Goal: Transaction & Acquisition: Purchase product/service

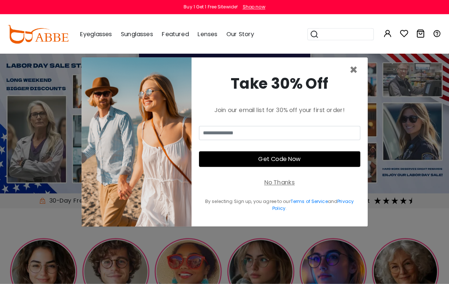
scroll to position [1, 0]
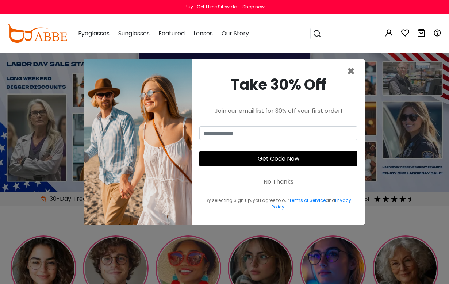
click at [352, 81] on span "×" at bounding box center [351, 71] width 8 height 19
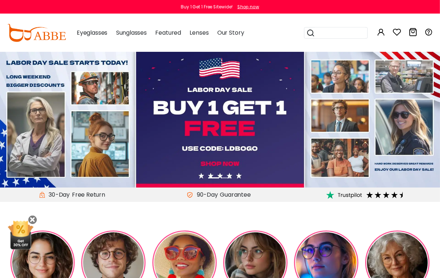
scroll to position [59, 0]
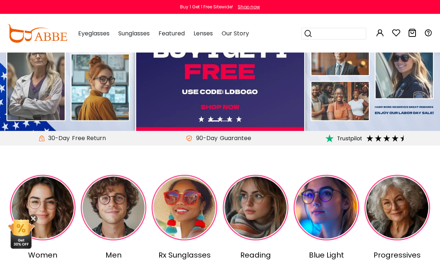
click at [327, 226] on img at bounding box center [327, 208] width 66 height 66
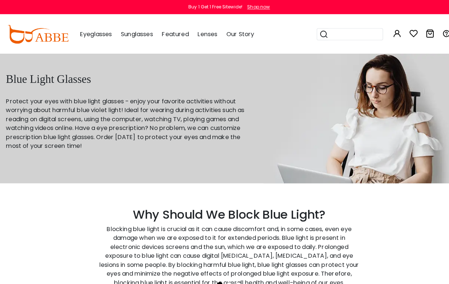
scroll to position [1, 0]
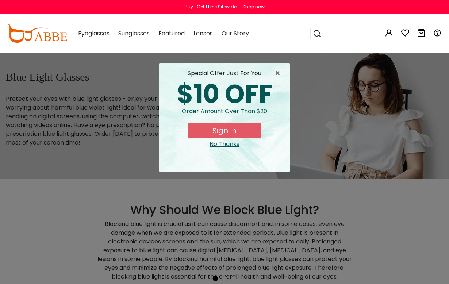
click at [236, 145] on div "No Thanks" at bounding box center [224, 144] width 119 height 9
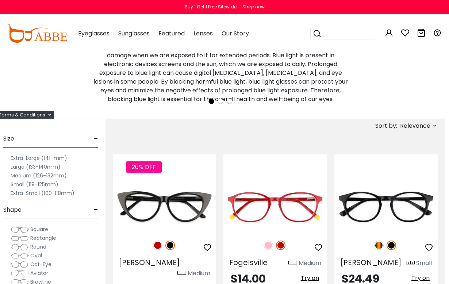
scroll to position [179, 4]
click at [47, 263] on span "Cat-Eye" at bounding box center [40, 264] width 21 height 7
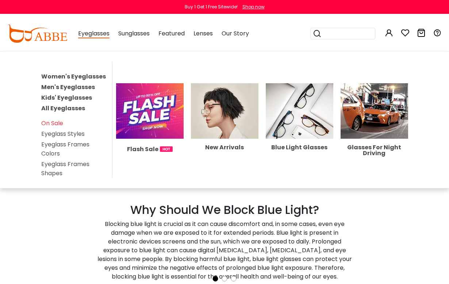
click at [154, 113] on img at bounding box center [150, 111] width 68 height 56
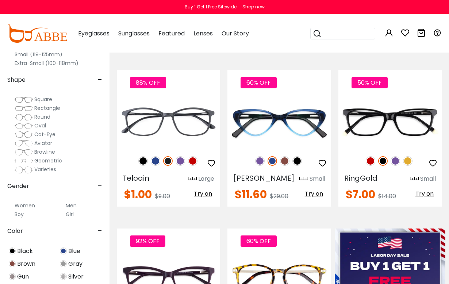
scroll to position [149, 0]
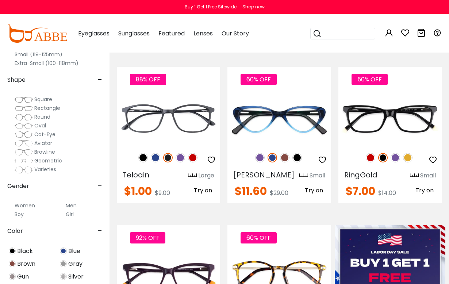
click at [399, 159] on img at bounding box center [396, 158] width 10 height 10
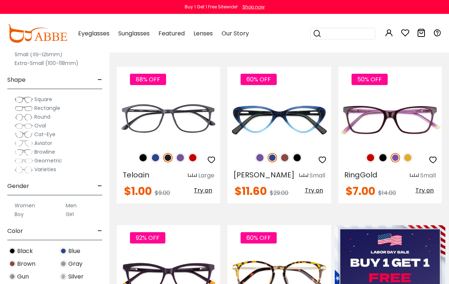
click at [0, 0] on img at bounding box center [0, 0] width 0 height 0
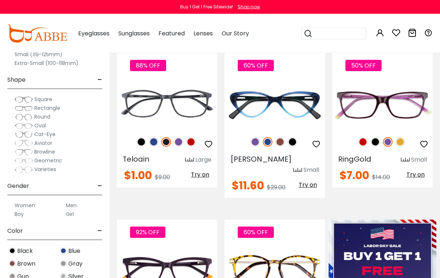
scroll to position [164, 0]
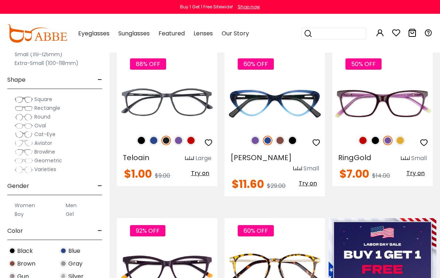
click at [51, 131] on span "Cat-Eye" at bounding box center [44, 134] width 21 height 7
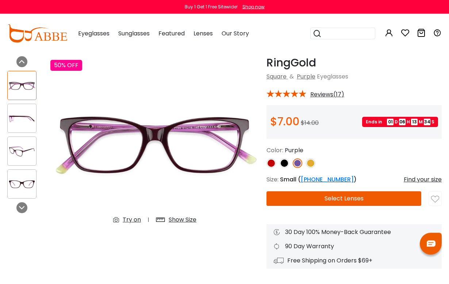
click at [20, 184] on img at bounding box center [22, 184] width 29 height 14
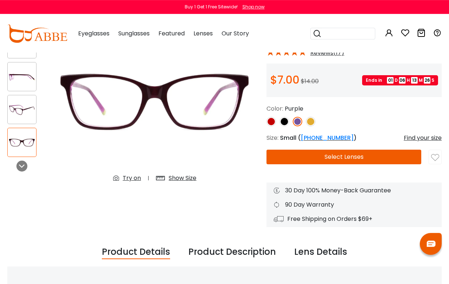
scroll to position [69, 0]
click at [133, 182] on div "Try on" at bounding box center [132, 178] width 18 height 9
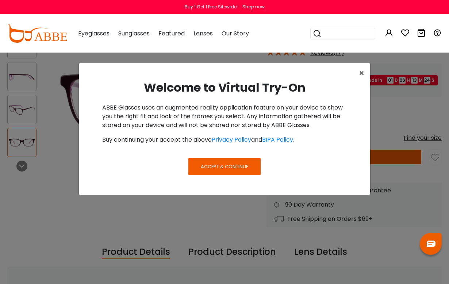
click at [234, 161] on button "Accept & Continue" at bounding box center [225, 166] width 72 height 17
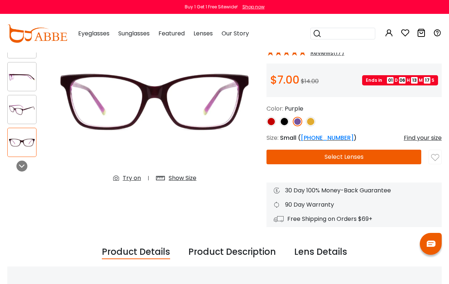
click at [131, 172] on img at bounding box center [154, 102] width 209 height 174
click at [128, 182] on div "Try on" at bounding box center [132, 178] width 18 height 9
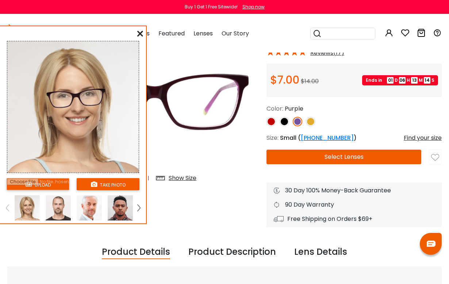
click at [57, 184] on input "file" at bounding box center [38, 184] width 63 height 12
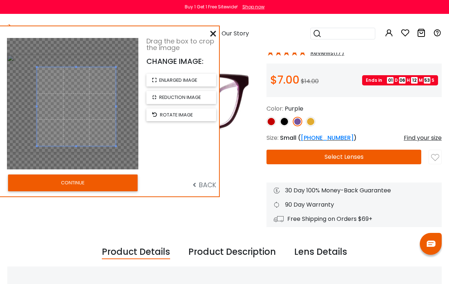
click at [110, 185] on button "CONTINUE" at bounding box center [73, 183] width 130 height 17
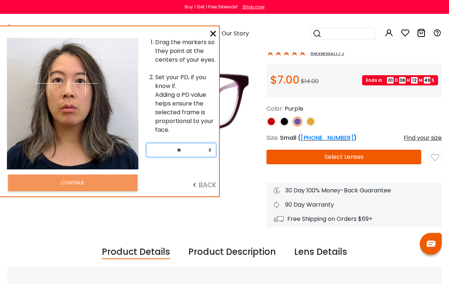
click at [200, 151] on select "** ** ** ** ** ** ** ** ** ** ** ** ** ** ** ** ** ** ** ** ** ** ** ** ** ** *…" at bounding box center [182, 150] width 70 height 14
select select "**"
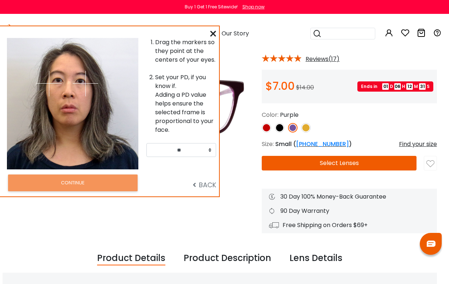
scroll to position [61, 5]
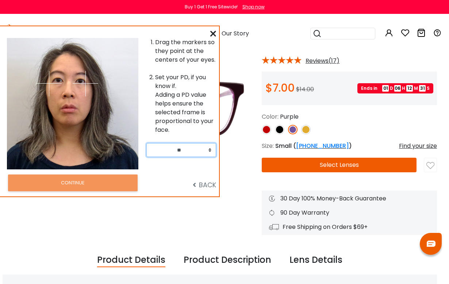
click at [80, 84] on img at bounding box center [86, 84] width 26 height 26
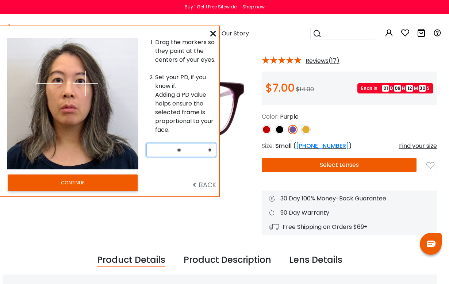
click at [80, 81] on img at bounding box center [86, 84] width 26 height 26
click at [80, 82] on img at bounding box center [86, 84] width 26 height 26
click at [80, 81] on img at bounding box center [86, 84] width 26 height 26
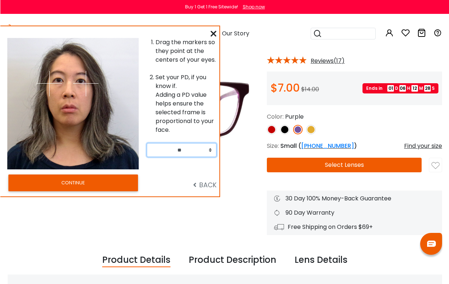
scroll to position [60, 0]
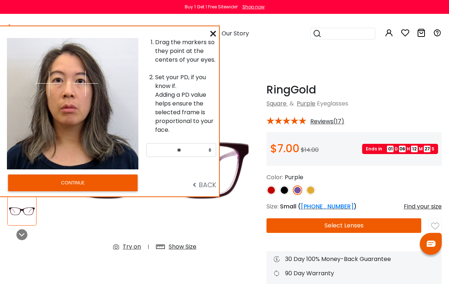
select select "**"
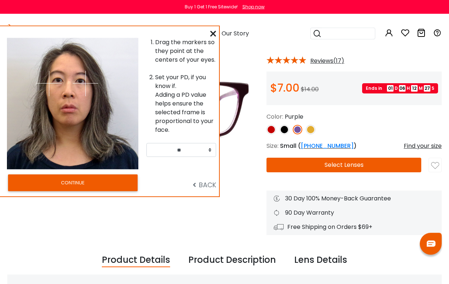
click at [46, 84] on img at bounding box center [49, 84] width 26 height 26
click at [61, 77] on img at bounding box center [49, 84] width 26 height 26
click at [60, 83] on img at bounding box center [49, 84] width 26 height 26
click at [88, 83] on img at bounding box center [86, 84] width 26 height 26
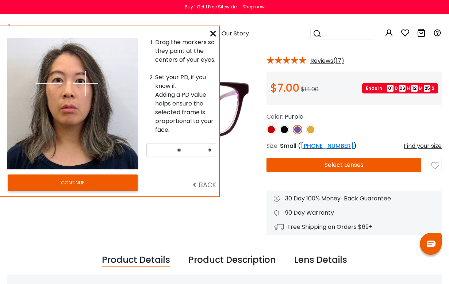
click at [76, 82] on img at bounding box center [86, 84] width 26 height 26
click at [211, 37] on icon at bounding box center [213, 34] width 6 height 6
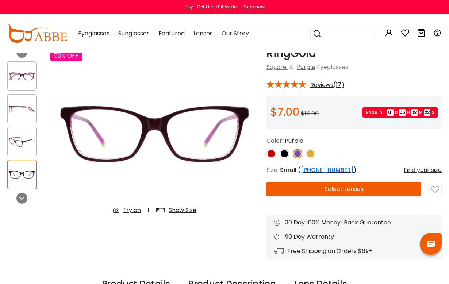
scroll to position [0, 0]
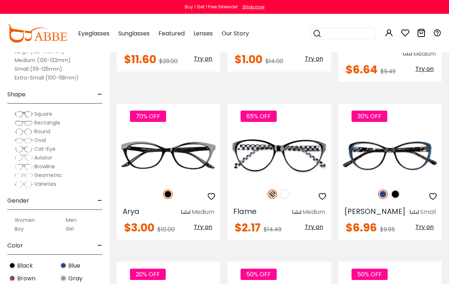
scroll to position [281, 0]
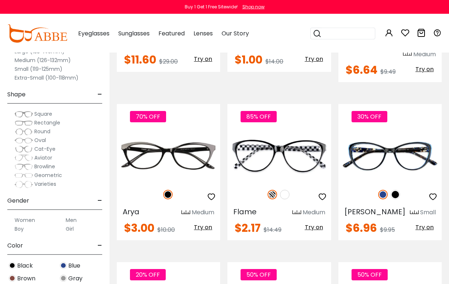
click at [26, 223] on label "Women" at bounding box center [25, 220] width 20 height 9
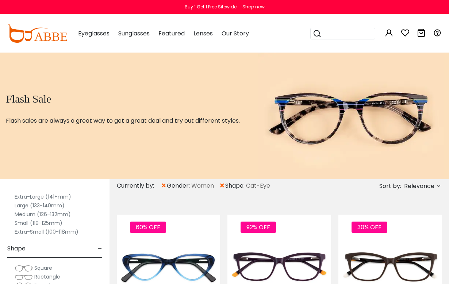
scroll to position [32, 0]
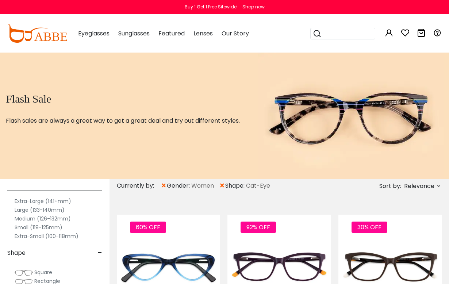
click at [66, 221] on label "Medium (126-132mm)" at bounding box center [43, 219] width 56 height 9
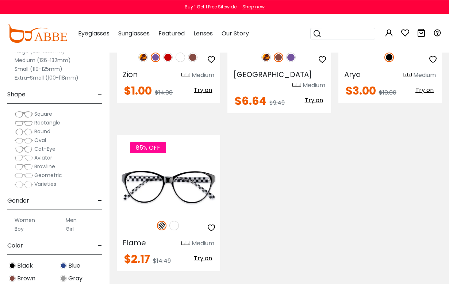
scroll to position [264, 0]
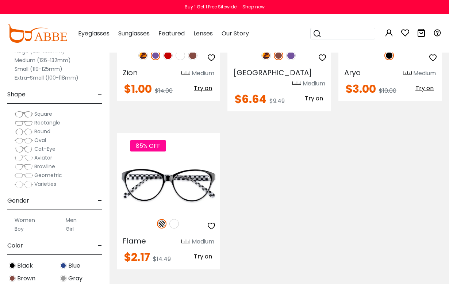
click at [176, 219] on img at bounding box center [175, 224] width 10 height 10
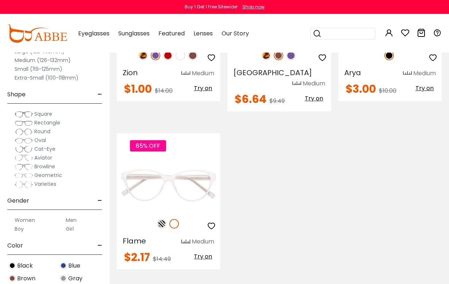
click at [160, 219] on img at bounding box center [162, 224] width 10 height 10
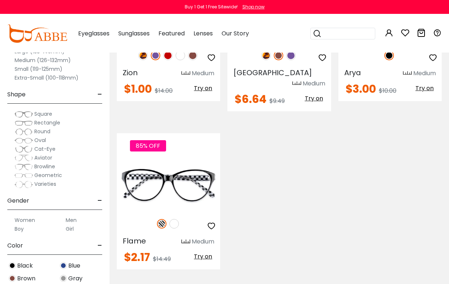
click at [0, 0] on img at bounding box center [0, 0] width 0 height 0
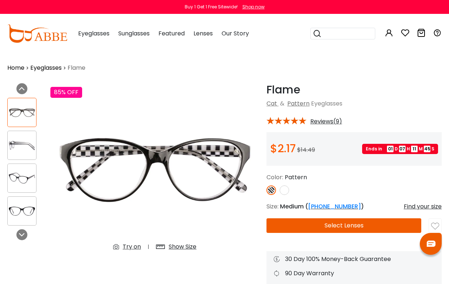
click at [54, 69] on link "Eyeglasses" at bounding box center [45, 68] width 31 height 9
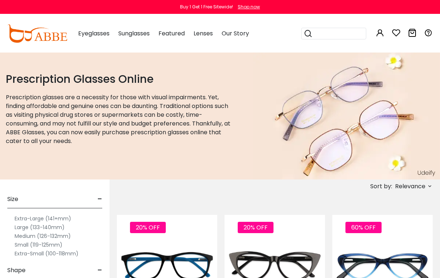
click at [50, 40] on img at bounding box center [37, 33] width 60 height 18
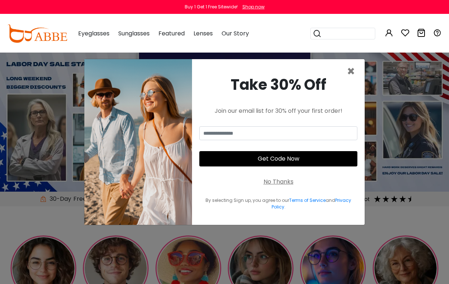
click at [352, 75] on span "×" at bounding box center [351, 71] width 8 height 19
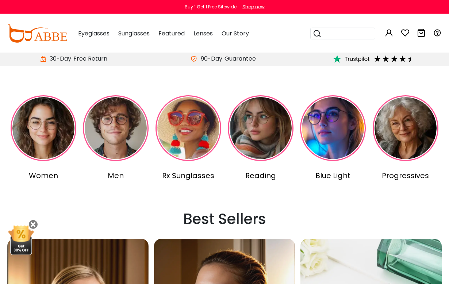
scroll to position [142, 0]
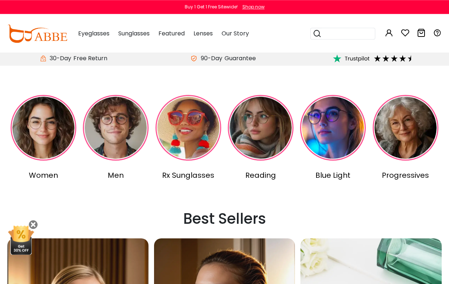
click at [42, 144] on img at bounding box center [44, 128] width 66 height 66
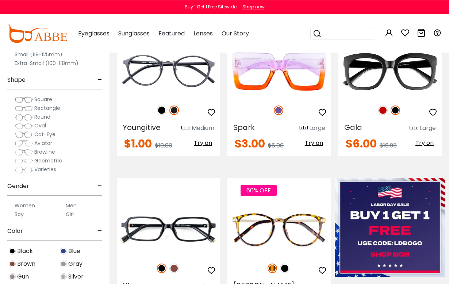
scroll to position [201, 0]
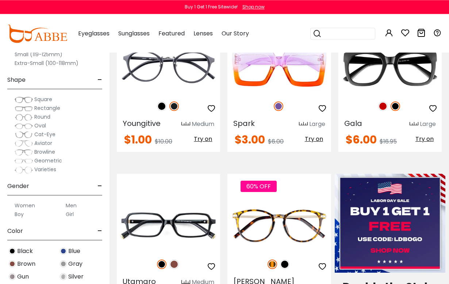
click at [31, 206] on label "Women" at bounding box center [25, 205] width 20 height 9
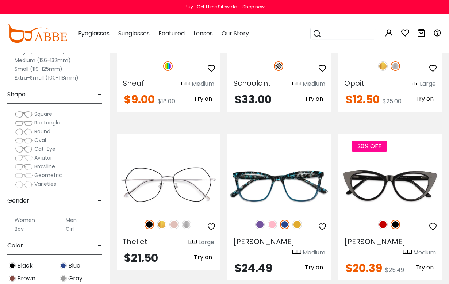
scroll to position [1710, 0]
click at [300, 220] on img at bounding box center [298, 225] width 10 height 10
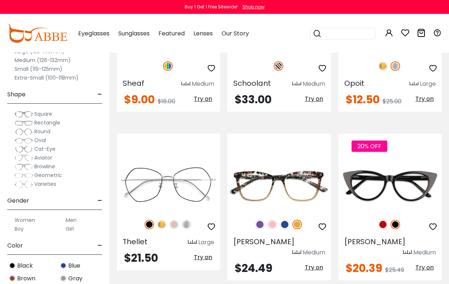
click at [275, 220] on img at bounding box center [273, 225] width 10 height 10
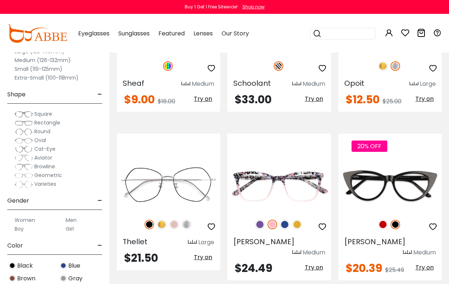
click at [256, 220] on img at bounding box center [260, 225] width 10 height 10
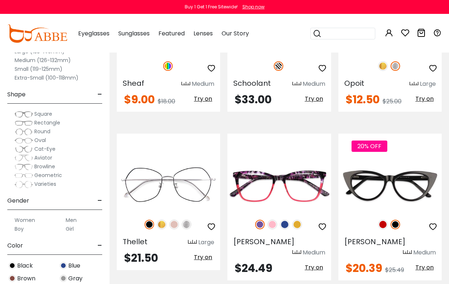
click at [283, 220] on img at bounding box center [285, 225] width 10 height 10
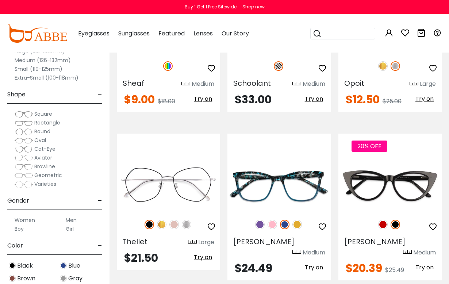
click at [265, 220] on img at bounding box center [260, 225] width 10 height 10
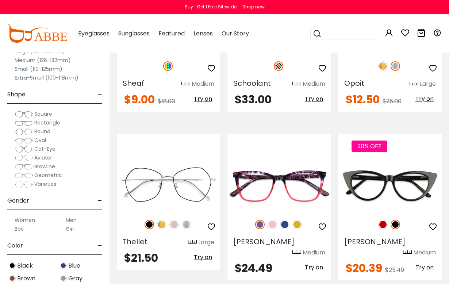
click at [300, 220] on img at bounding box center [298, 225] width 10 height 10
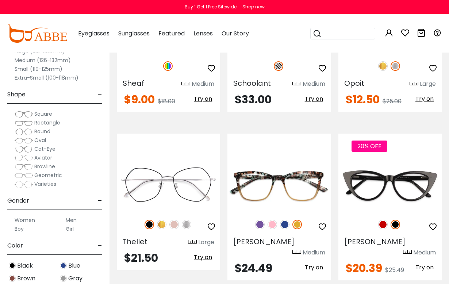
click at [274, 220] on img at bounding box center [273, 225] width 10 height 10
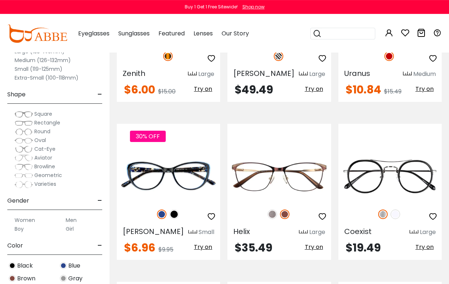
scroll to position [2374, 0]
click at [272, 210] on img at bounding box center [273, 215] width 10 height 10
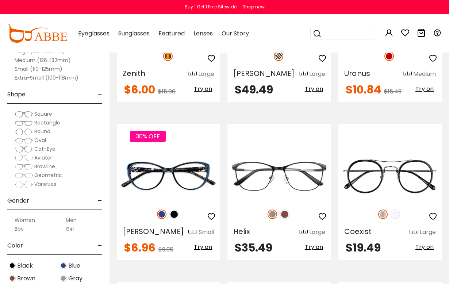
click at [180, 207] on div "30% OFF" at bounding box center [168, 214] width 103 height 15
click at [162, 210] on img at bounding box center [162, 215] width 10 height 10
click at [177, 210] on img at bounding box center [175, 215] width 10 height 10
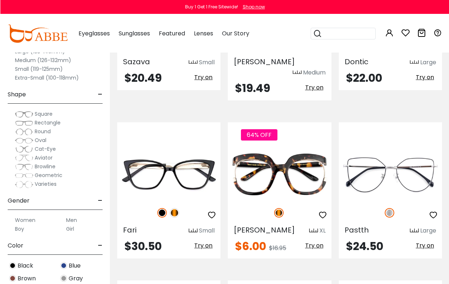
scroll to position [2702, 0]
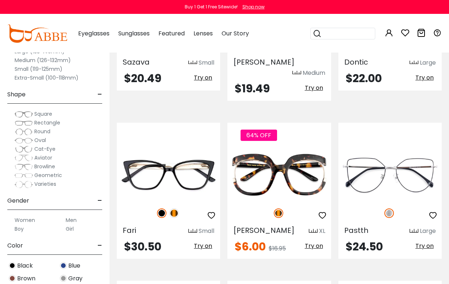
click at [175, 209] on img at bounding box center [175, 214] width 10 height 10
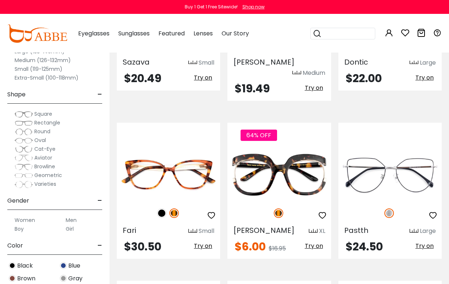
click at [159, 209] on img at bounding box center [162, 214] width 10 height 10
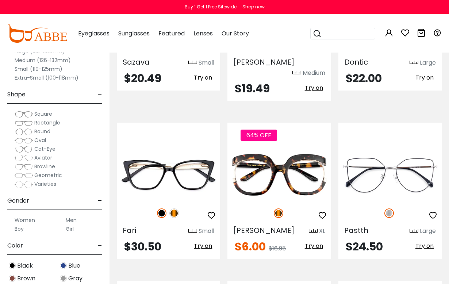
click at [175, 209] on img at bounding box center [175, 214] width 10 height 10
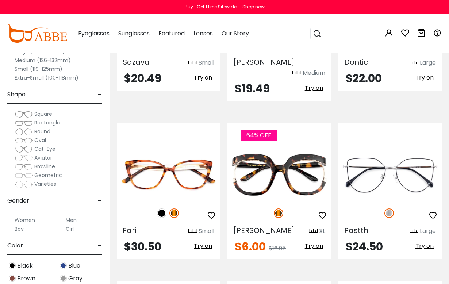
click at [0, 0] on img at bounding box center [0, 0] width 0 height 0
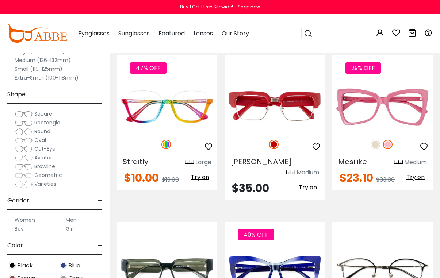
scroll to position [3109, 0]
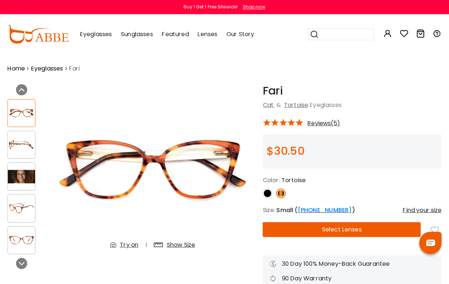
scroll to position [1, 0]
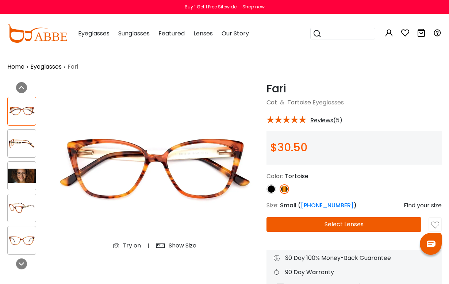
click at [26, 190] on div at bounding box center [25, 176] width 36 height 166
click at [25, 182] on img at bounding box center [22, 176] width 28 height 14
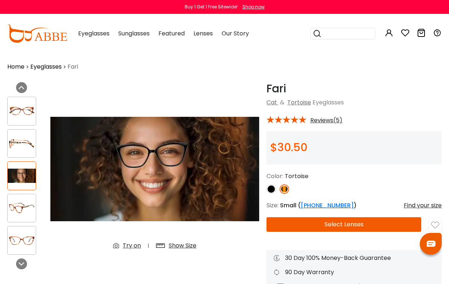
click at [26, 247] on img at bounding box center [22, 241] width 28 height 14
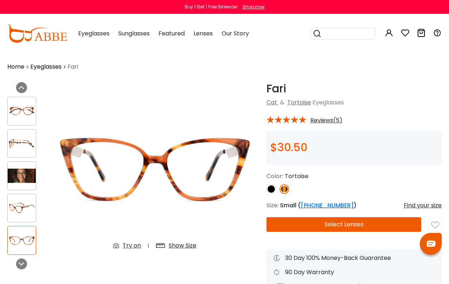
click at [272, 193] on img at bounding box center [272, 190] width 10 height 10
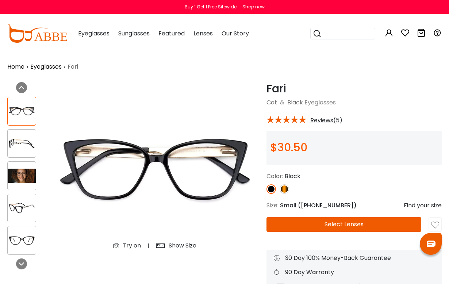
scroll to position [0, 0]
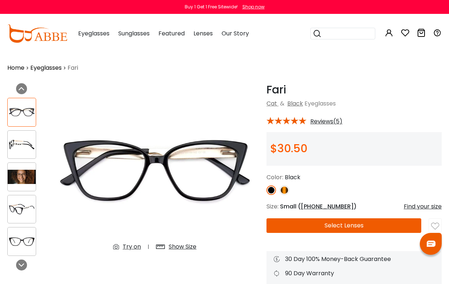
click at [198, 171] on img at bounding box center [154, 170] width 209 height 174
click at [191, 251] on div "Show Size" at bounding box center [183, 247] width 28 height 9
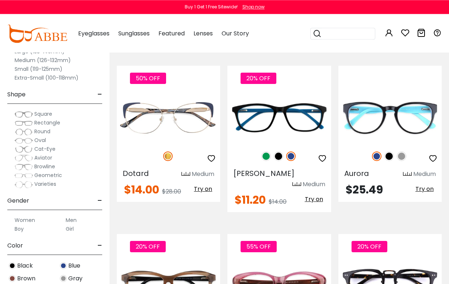
scroll to position [309, 0]
click at [394, 153] on img at bounding box center [390, 157] width 10 height 10
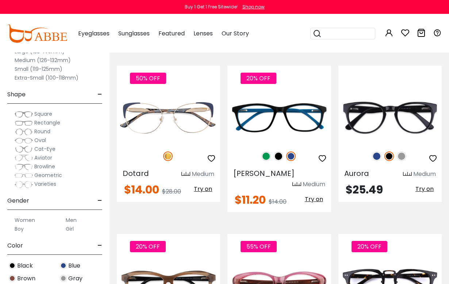
click at [405, 158] on img at bounding box center [402, 157] width 10 height 10
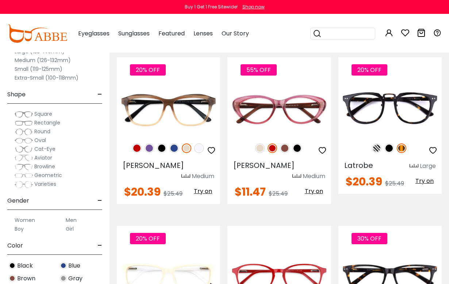
scroll to position [486, 0]
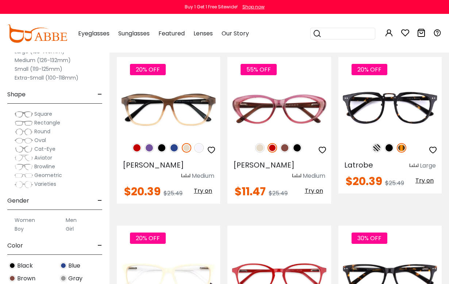
click at [175, 143] on img at bounding box center [175, 148] width 10 height 10
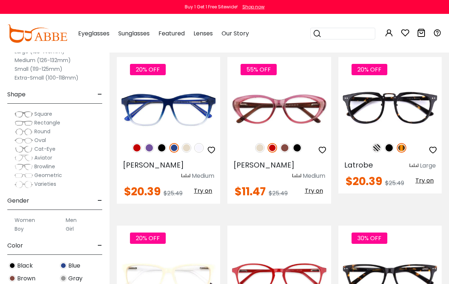
click at [162, 143] on img at bounding box center [162, 148] width 10 height 10
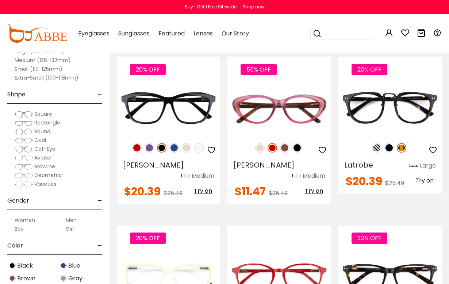
click at [149, 143] on img at bounding box center [150, 148] width 10 height 10
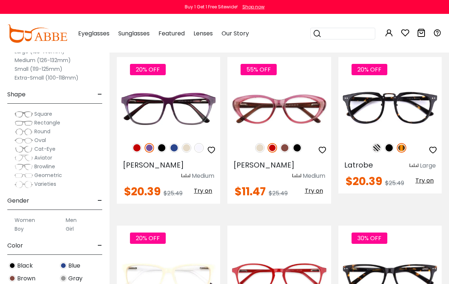
click at [133, 143] on img at bounding box center [137, 148] width 10 height 10
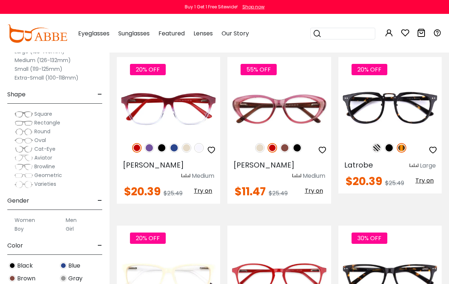
click at [150, 143] on img at bounding box center [150, 148] width 10 height 10
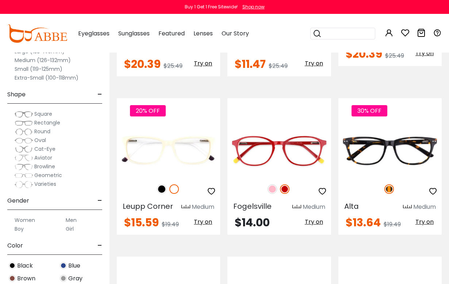
scroll to position [613, 0]
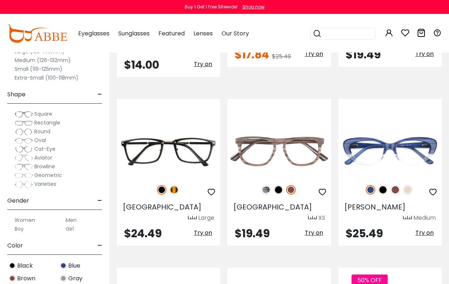
click at [395, 185] on img at bounding box center [396, 190] width 10 height 10
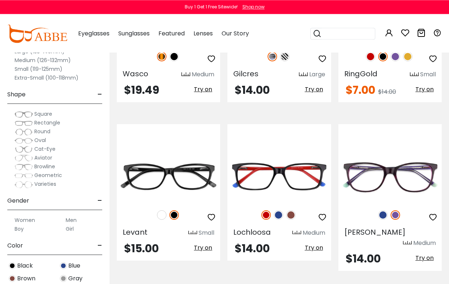
scroll to position [1411, 0]
click at [388, 210] on img at bounding box center [384, 215] width 10 height 10
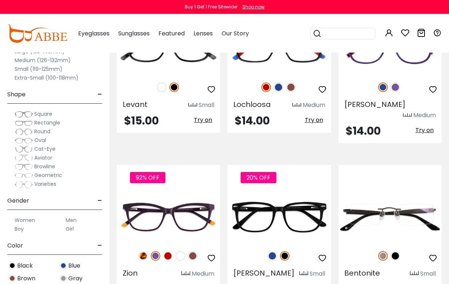
scroll to position [1538, 0]
click at [166, 251] on img at bounding box center [168, 256] width 10 height 10
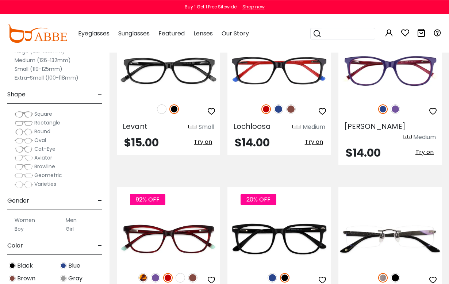
scroll to position [1519, 0]
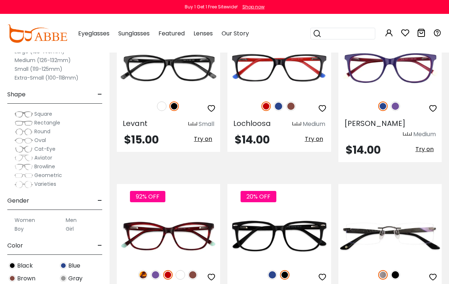
click at [273, 270] on img at bounding box center [273, 275] width 10 height 10
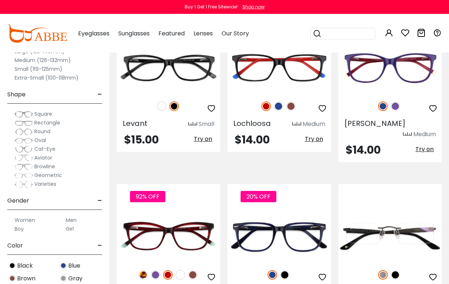
click at [283, 270] on img at bounding box center [285, 275] width 10 height 10
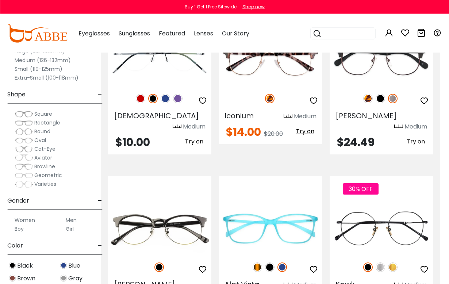
scroll to position [2023, 9]
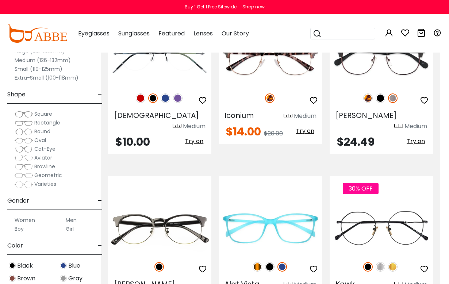
click at [273, 262] on img at bounding box center [270, 267] width 10 height 10
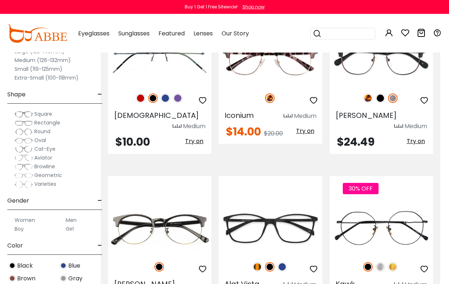
click at [259, 262] on img at bounding box center [258, 267] width 10 height 10
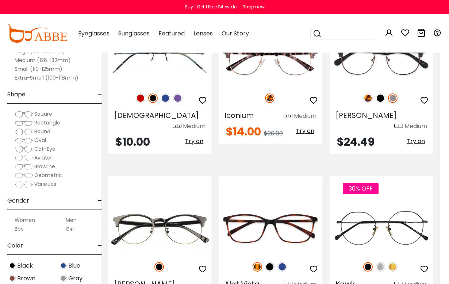
click at [285, 262] on img at bounding box center [283, 267] width 10 height 10
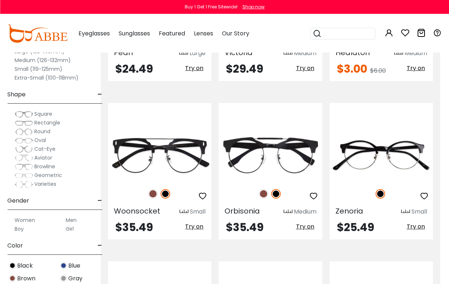
scroll to position [2930, 9]
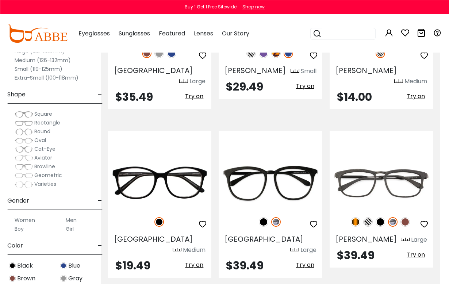
scroll to position [3229, 9]
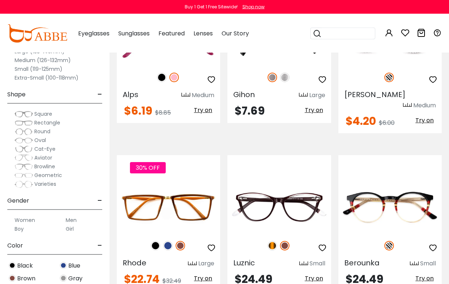
scroll to position [1718, 0]
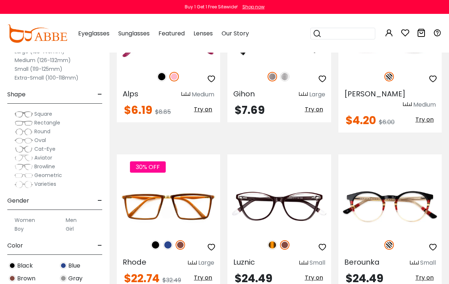
click at [272, 240] on img at bounding box center [273, 245] width 10 height 10
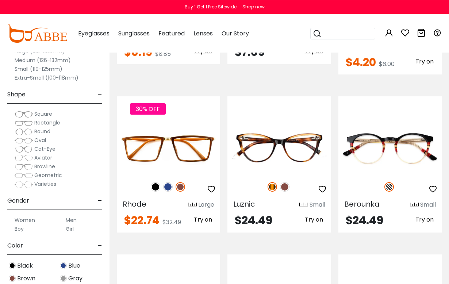
scroll to position [1776, 0]
click at [285, 182] on img at bounding box center [285, 187] width 10 height 10
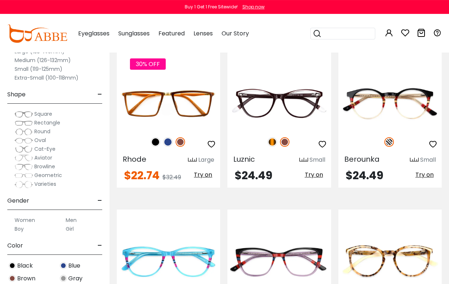
scroll to position [1822, 0]
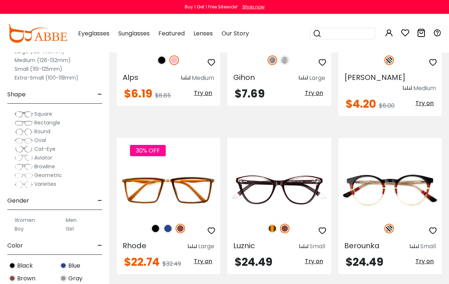
scroll to position [1735, 0]
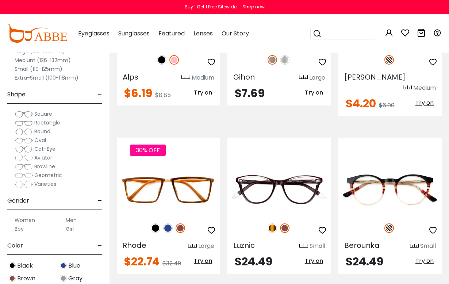
click at [0, 0] on img at bounding box center [0, 0] width 0 height 0
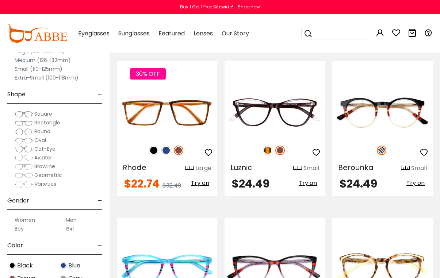
scroll to position [1805, 0]
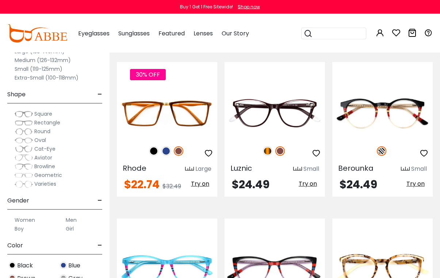
click at [0, 0] on img at bounding box center [0, 0] width 0 height 0
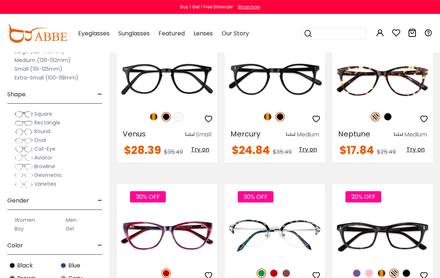
scroll to position [1358, 0]
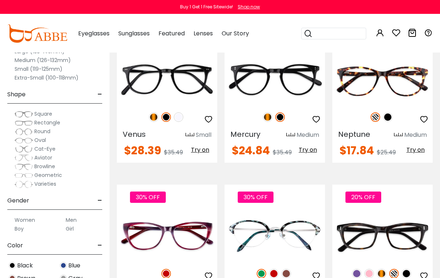
click at [0, 0] on img at bounding box center [0, 0] width 0 height 0
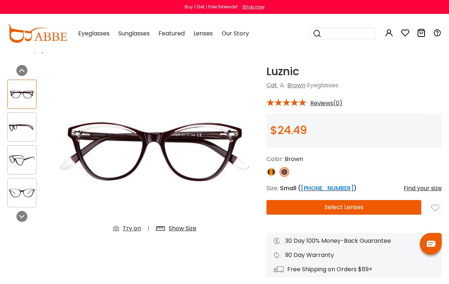
scroll to position [18, 0]
click at [275, 174] on img at bounding box center [272, 173] width 10 height 10
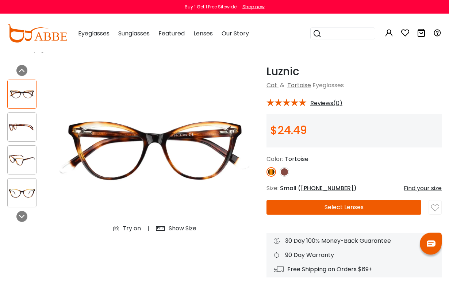
scroll to position [18, 0]
click at [288, 172] on img at bounding box center [285, 172] width 10 height 10
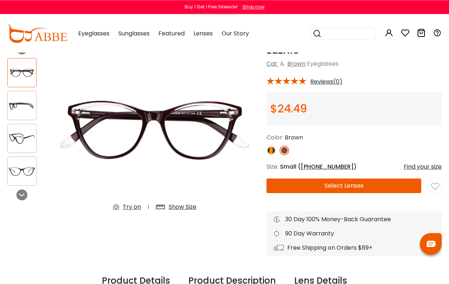
scroll to position [0, 0]
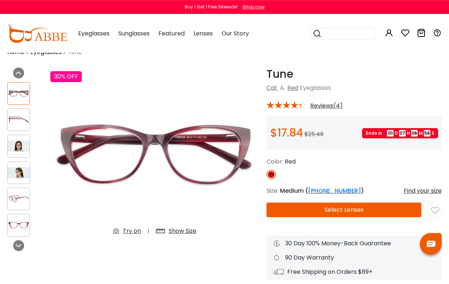
scroll to position [16, 0]
click at [25, 151] on img at bounding box center [19, 146] width 22 height 11
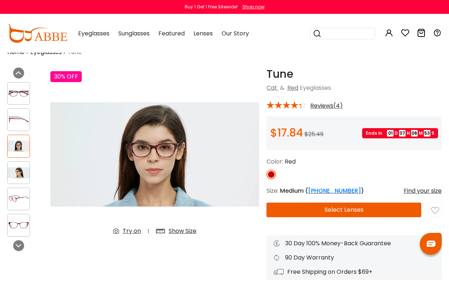
click at [20, 172] on img at bounding box center [19, 172] width 22 height 11
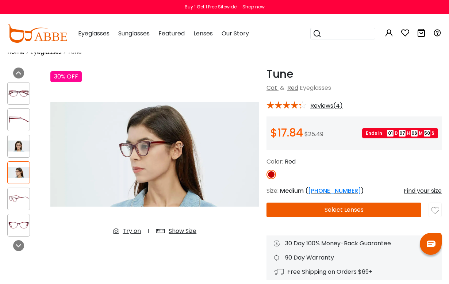
click at [360, 213] on button "Select Lenses" at bounding box center [344, 210] width 155 height 15
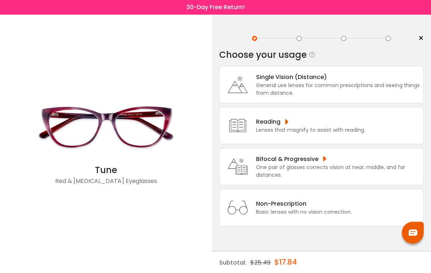
click at [344, 95] on div "General use lenses for common prescriptions and seeing things from distance." at bounding box center [338, 88] width 164 height 15
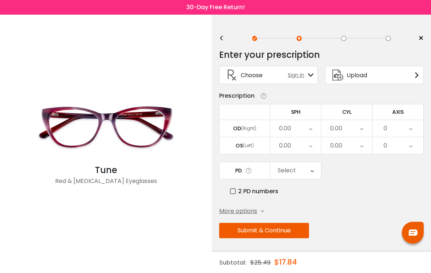
click at [255, 215] on span "More options" at bounding box center [238, 210] width 38 height 9
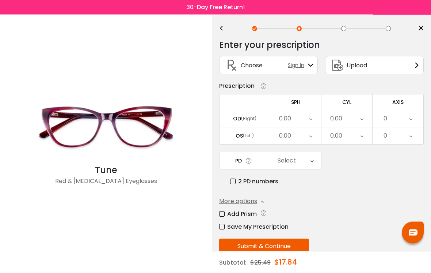
scroll to position [12, 0]
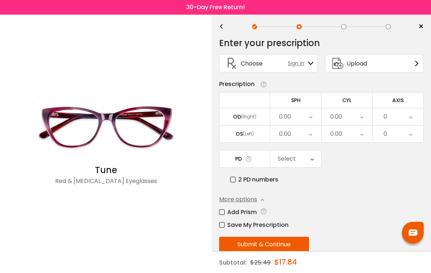
click at [383, 70] on div "Upload" at bounding box center [374, 63] width 99 height 18
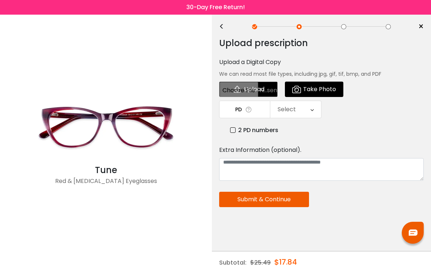
scroll to position [0, 0]
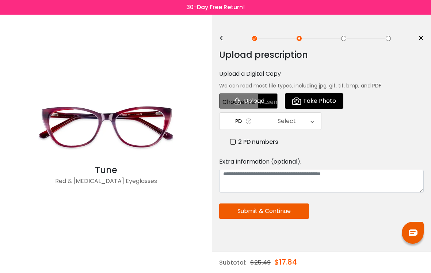
click at [259, 101] on input "file" at bounding box center [248, 100] width 58 height 15
type input "**********"
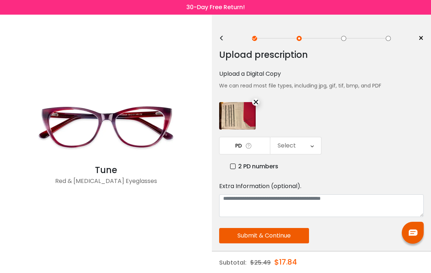
click at [286, 238] on button "Submit & Continue" at bounding box center [264, 235] width 90 height 15
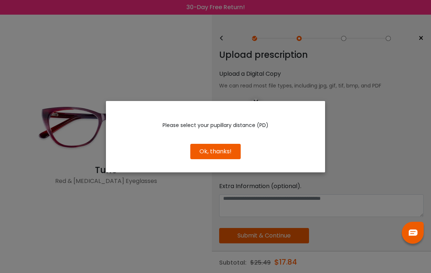
click at [232, 159] on button "Ok, thanks!" at bounding box center [215, 151] width 50 height 15
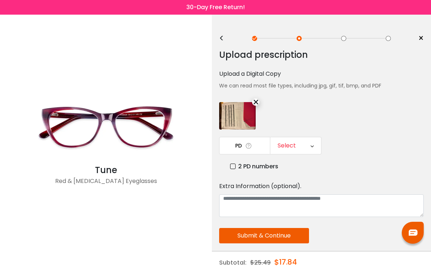
click at [308, 148] on div "Select" at bounding box center [295, 145] width 51 height 17
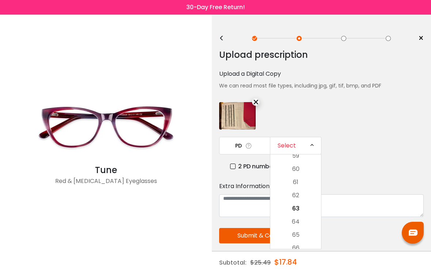
click at [310, 170] on li "60" at bounding box center [295, 168] width 51 height 13
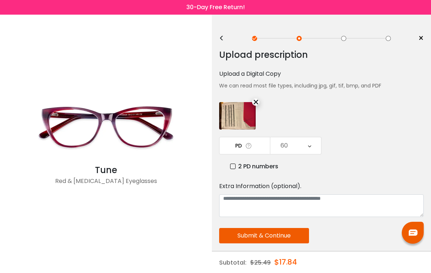
click at [287, 240] on button "Submit & Continue" at bounding box center [264, 235] width 90 height 15
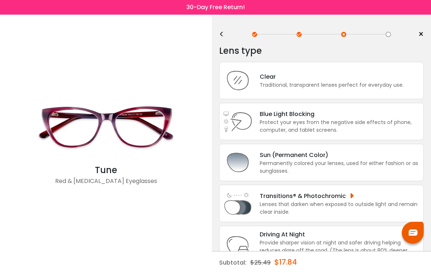
scroll to position [7, 0]
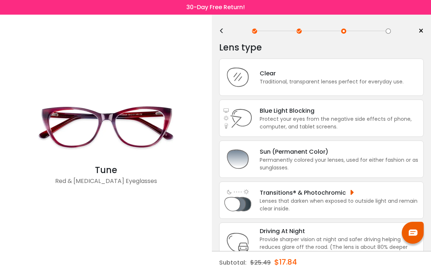
click at [373, 121] on div "Protect your eyes from the negative side effects of phone, computer, and tablet…" at bounding box center [340, 122] width 160 height 15
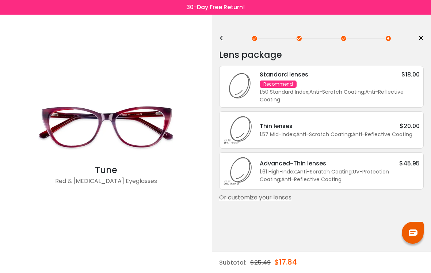
scroll to position [0, 0]
click at [223, 38] on div "<" at bounding box center [224, 38] width 11 height 6
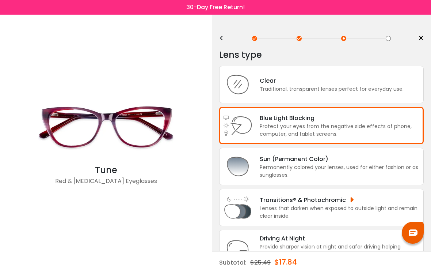
click at [367, 93] on div "Traditional, transparent lenses perfect for everyday use." at bounding box center [332, 89] width 144 height 8
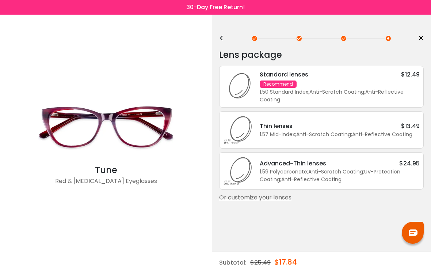
click at [225, 41] on div "<" at bounding box center [224, 38] width 11 height 6
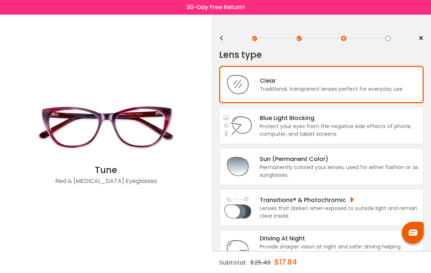
click at [340, 215] on div "Lenses that darken when exposed to outside light and remain clear inside." at bounding box center [340, 211] width 160 height 15
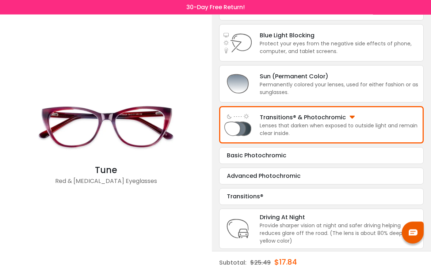
scroll to position [93, 0]
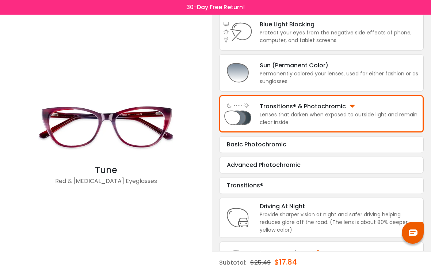
click at [333, 173] on div "Advanced Photochromic Tint Color: Choose & Continue" at bounding box center [321, 164] width 205 height 17
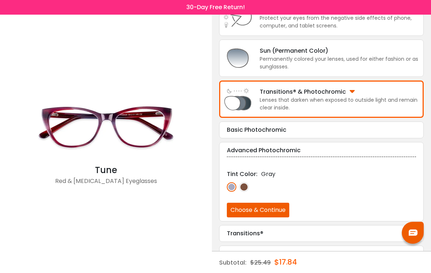
scroll to position [109, 0]
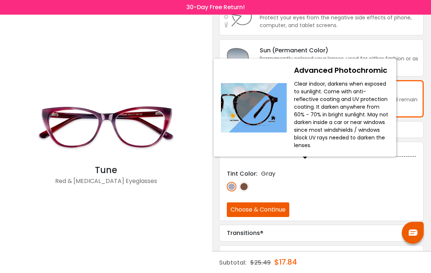
click at [376, 176] on div "Tint Color: Gray" at bounding box center [321, 173] width 189 height 9
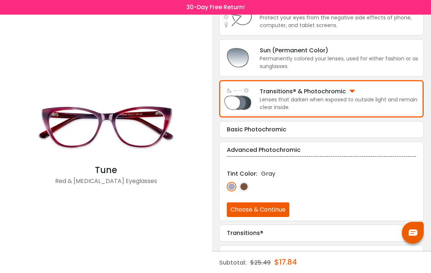
click at [297, 134] on div "Basic Photochromic" at bounding box center [321, 129] width 189 height 9
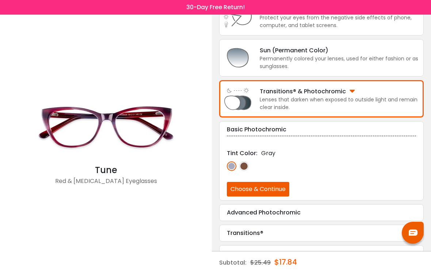
click at [413, 132] on div "Basic Photochromic" at bounding box center [321, 129] width 189 height 9
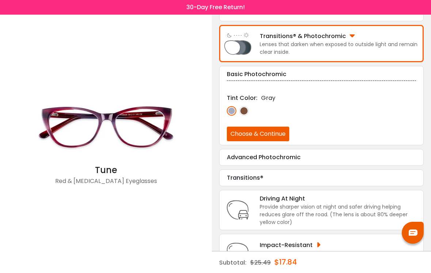
scroll to position [175, 0]
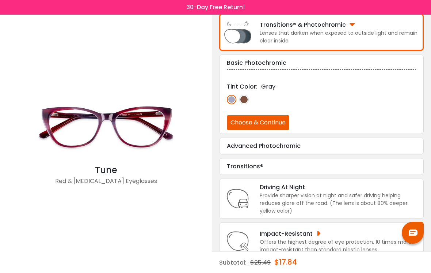
click at [306, 171] on div "Transitions®" at bounding box center [321, 166] width 189 height 9
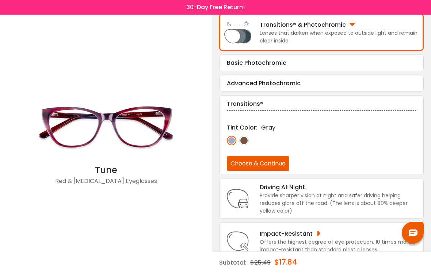
click at [248, 145] on img at bounding box center [244, 141] width 10 height 10
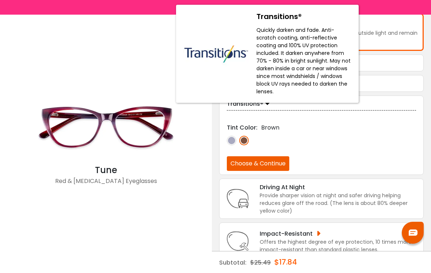
click at [374, 108] on div "Transitions®" at bounding box center [321, 103] width 189 height 9
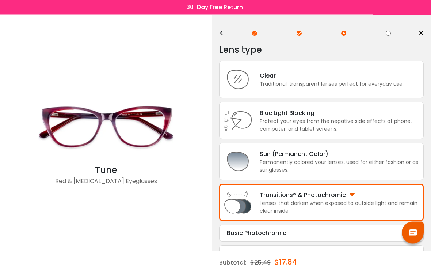
scroll to position [0, 0]
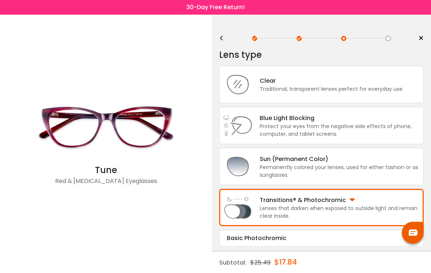
click at [321, 134] on div "Protect your eyes from the negative side effects of phone, computer, and tablet…" at bounding box center [340, 129] width 160 height 15
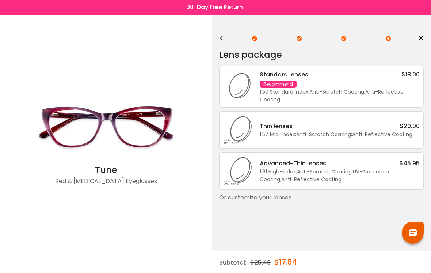
click at [279, 202] on div "Or customize your lenses" at bounding box center [321, 197] width 205 height 9
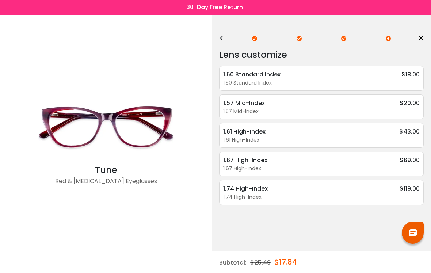
click at [322, 172] on div "1.67 High-Index" at bounding box center [321, 168] width 197 height 8
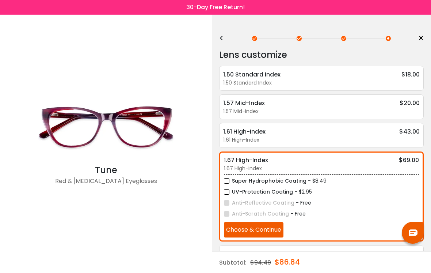
click at [231, 183] on label "Super Hydrophobic Coating" at bounding box center [265, 180] width 83 height 9
click at [229, 194] on label "UV-Protection Coating" at bounding box center [258, 191] width 69 height 9
click at [276, 234] on button "Choose & Continue" at bounding box center [254, 229] width 60 height 15
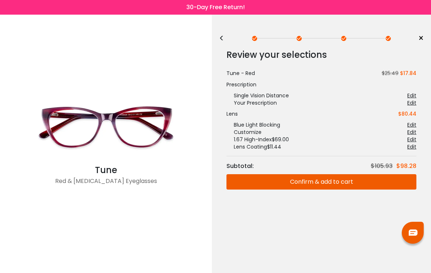
click at [341, 181] on button "Confirm & add to cart" at bounding box center [322, 181] width 190 height 15
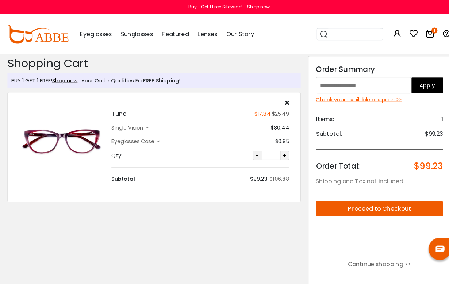
scroll to position [1, 0]
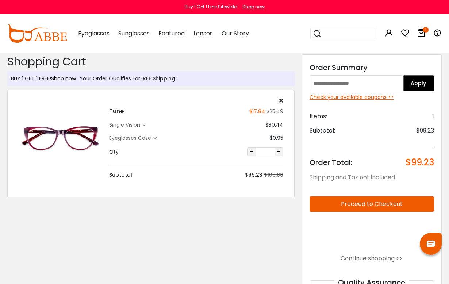
click at [388, 101] on div "Check your available coupons >>" at bounding box center [372, 98] width 125 height 8
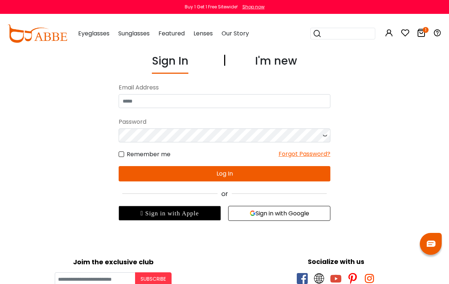
click at [292, 65] on div "I'm new" at bounding box center [276, 63] width 42 height 21
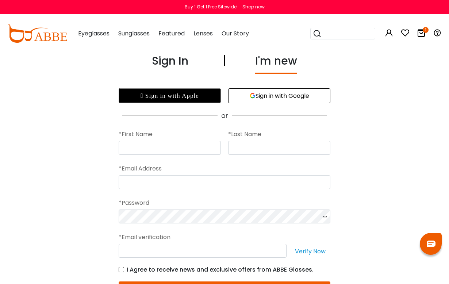
click at [175, 61] on div "Sign In" at bounding box center [170, 63] width 37 height 21
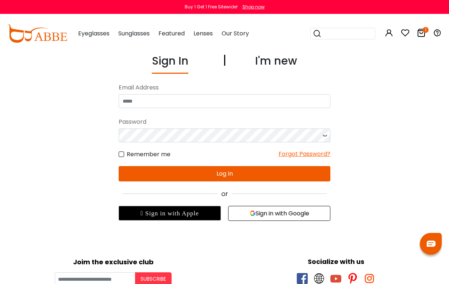
click at [49, 34] on img at bounding box center [37, 33] width 60 height 18
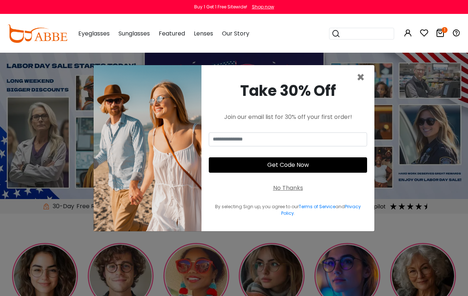
click at [364, 87] on span "×" at bounding box center [360, 77] width 8 height 19
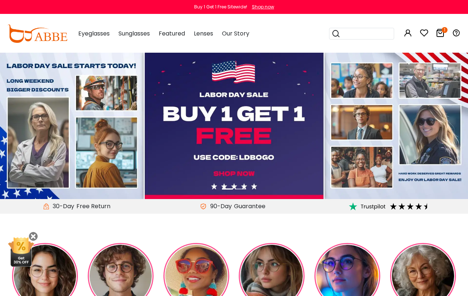
click at [443, 31] on icon "1" at bounding box center [444, 30] width 6 height 6
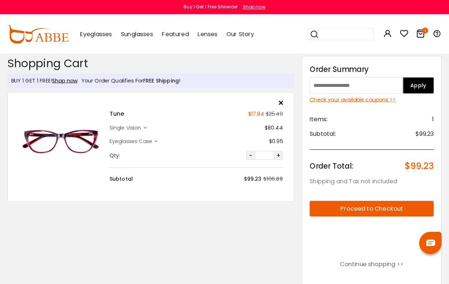
scroll to position [1, 0]
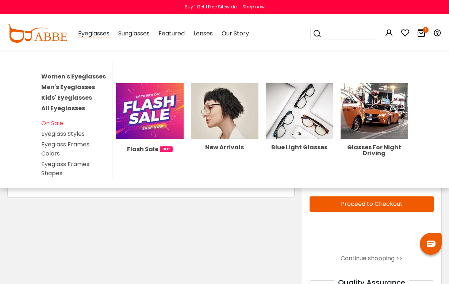
click at [98, 33] on span "Eyeglasses" at bounding box center [93, 33] width 31 height 9
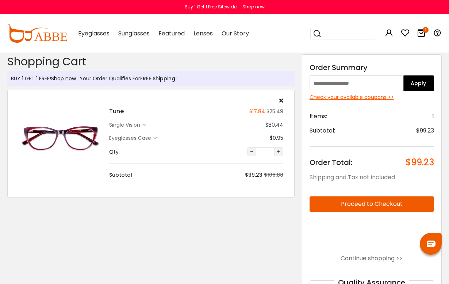
click at [73, 77] on link "Shop now" at bounding box center [63, 78] width 25 height 7
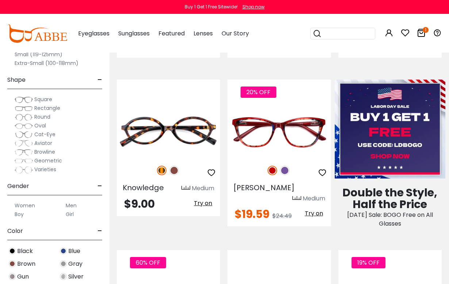
scroll to position [269, 0]
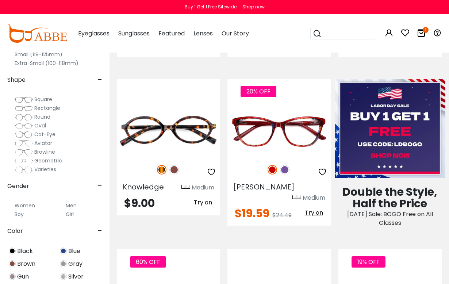
click at [0, 0] on img at bounding box center [0, 0] width 0 height 0
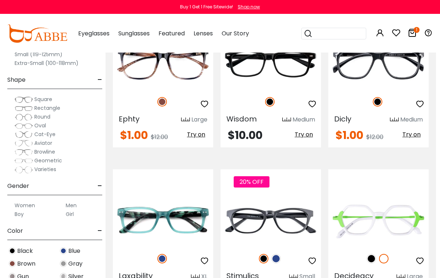
scroll to position [3083, 4]
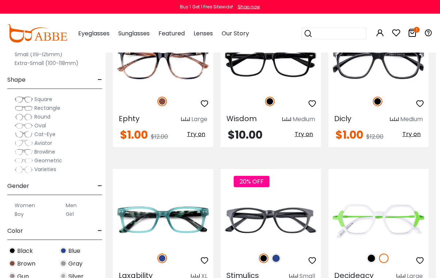
click at [277, 254] on img at bounding box center [277, 259] width 10 height 10
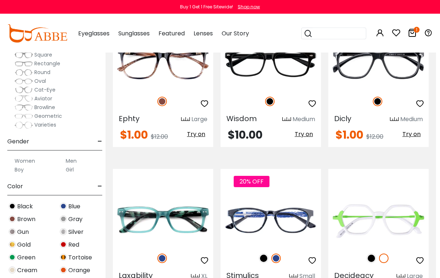
scroll to position [45, 0]
click at [31, 162] on label "Women" at bounding box center [25, 160] width 20 height 9
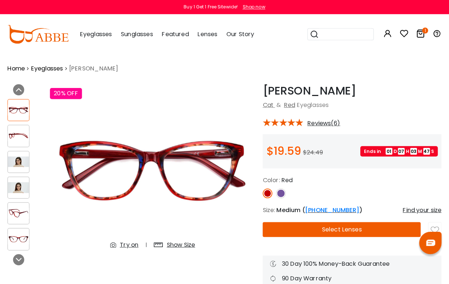
scroll to position [1, 0]
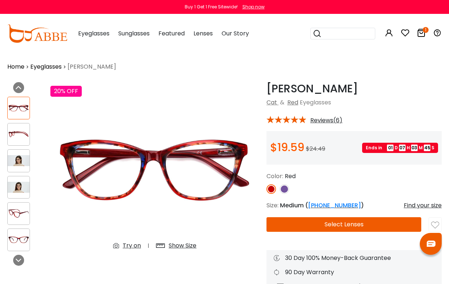
click at [27, 189] on img at bounding box center [19, 187] width 22 height 11
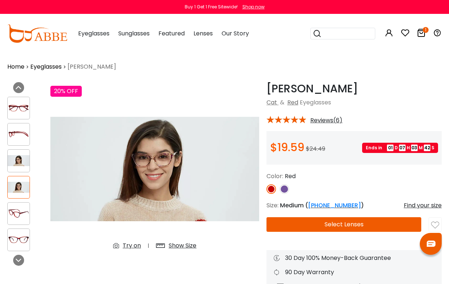
click at [14, 244] on img at bounding box center [19, 240] width 22 height 11
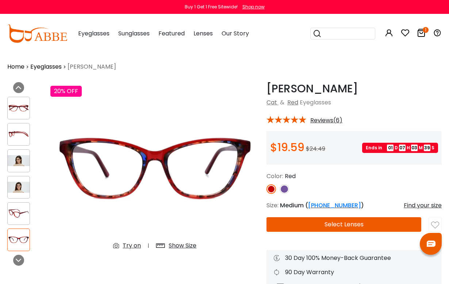
click at [284, 188] on img at bounding box center [285, 190] width 10 height 10
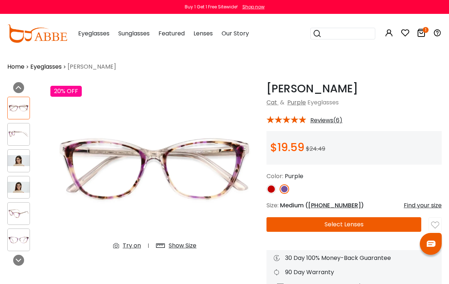
click at [268, 190] on img at bounding box center [272, 190] width 10 height 10
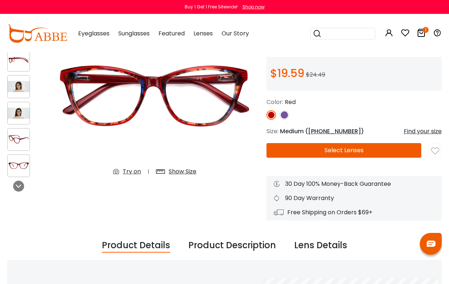
scroll to position [0, 0]
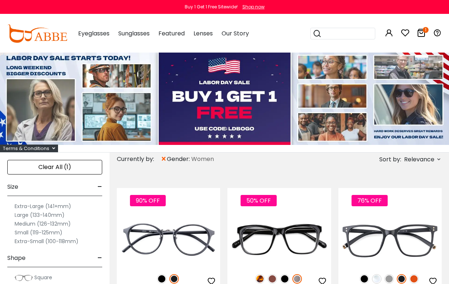
click at [65, 226] on label "Medium (126-132mm)" at bounding box center [43, 224] width 56 height 9
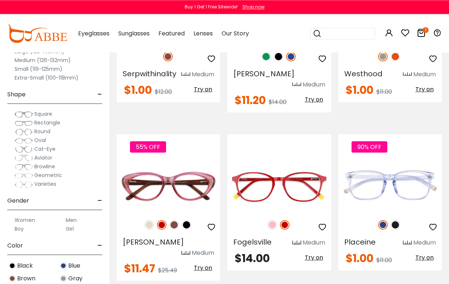
scroll to position [2782, 0]
click at [175, 220] on img at bounding box center [175, 225] width 10 height 10
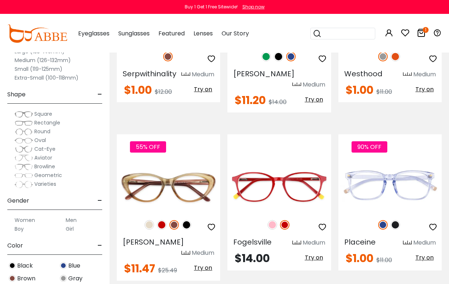
click at [187, 220] on img at bounding box center [187, 225] width 10 height 10
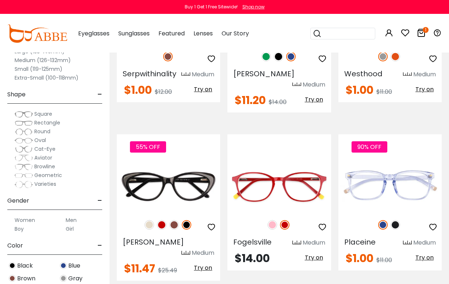
click at [150, 220] on img at bounding box center [150, 225] width 10 height 10
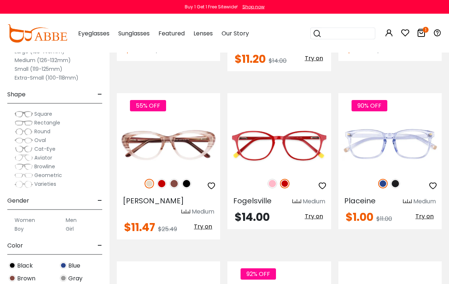
scroll to position [2822, 0]
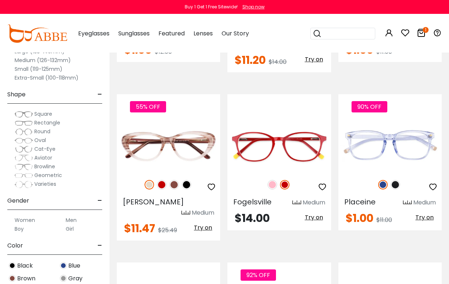
click at [397, 180] on img at bounding box center [396, 185] width 10 height 10
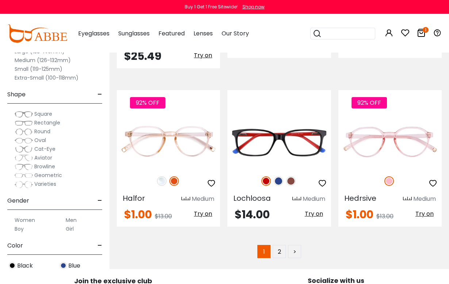
scroll to position [3164, 0]
click at [282, 245] on link "2" at bounding box center [279, 251] width 13 height 13
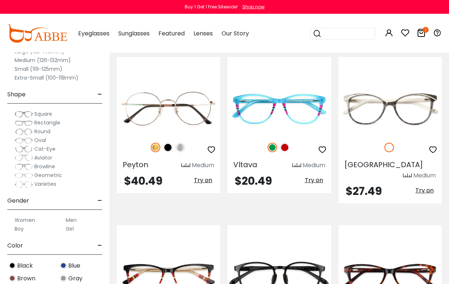
scroll to position [470, 0]
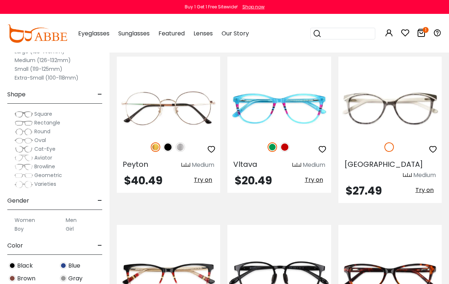
click at [287, 143] on img at bounding box center [285, 148] width 10 height 10
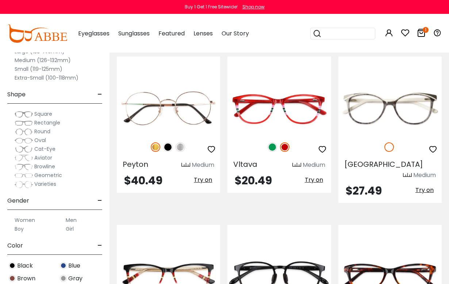
click at [0, 0] on img at bounding box center [0, 0] width 0 height 0
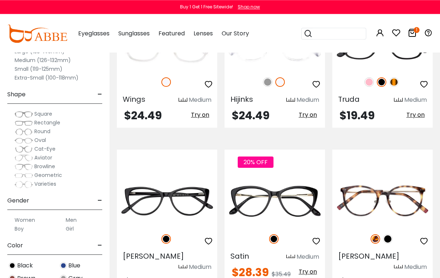
scroll to position [1177, 0]
click at [0, 0] on img at bounding box center [0, 0] width 0 height 0
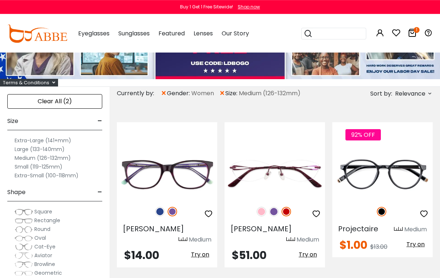
scroll to position [65, 0]
click at [0, 0] on img at bounding box center [0, 0] width 0 height 0
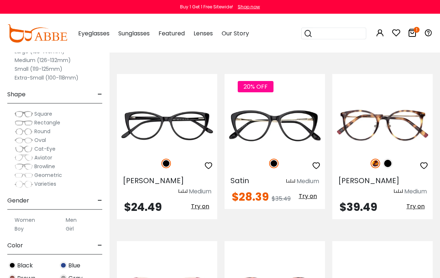
scroll to position [1261, 0]
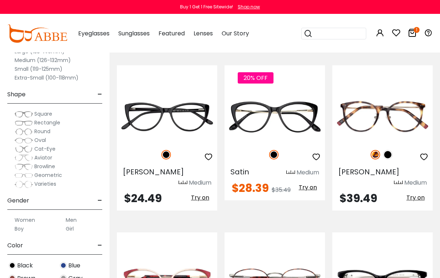
click at [183, 147] on div at bounding box center [167, 154] width 100 height 15
click at [0, 0] on img at bounding box center [0, 0] width 0 height 0
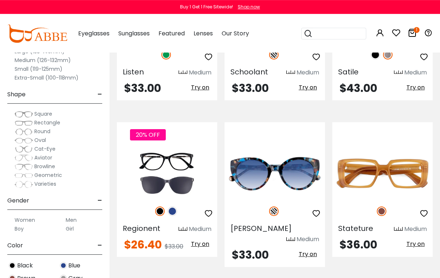
scroll to position [2962, 0]
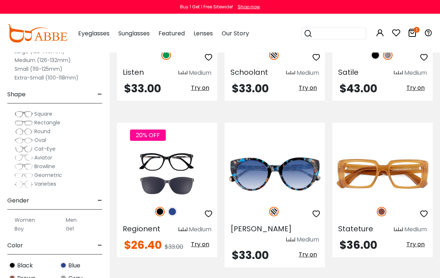
click at [0, 0] on img at bounding box center [0, 0] width 0 height 0
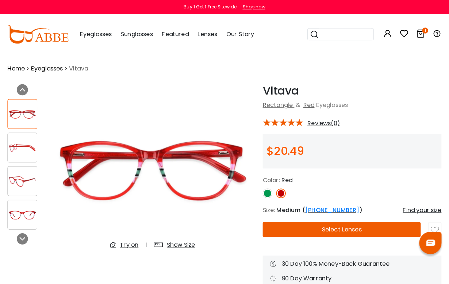
scroll to position [1, 0]
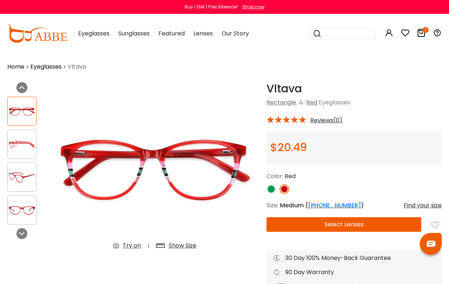
click at [21, 184] on img at bounding box center [22, 177] width 29 height 14
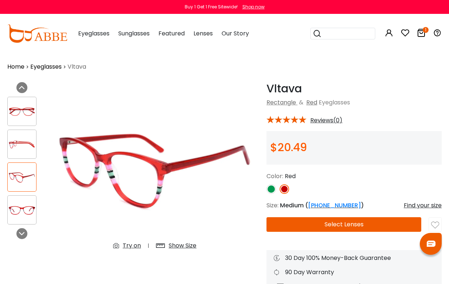
click at [25, 214] on img at bounding box center [22, 210] width 29 height 14
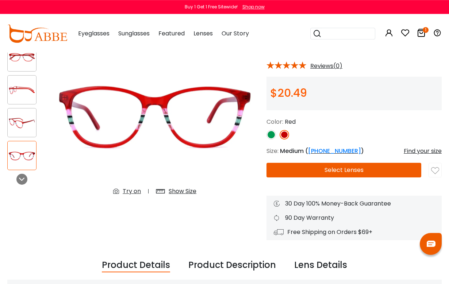
scroll to position [0, 0]
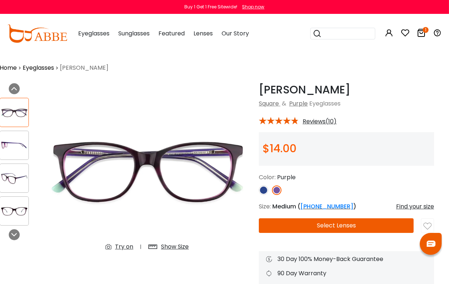
scroll to position [0, 8]
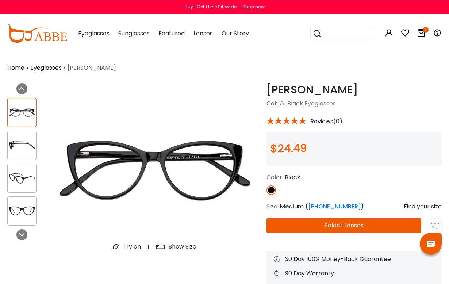
click at [31, 214] on img at bounding box center [22, 211] width 29 height 14
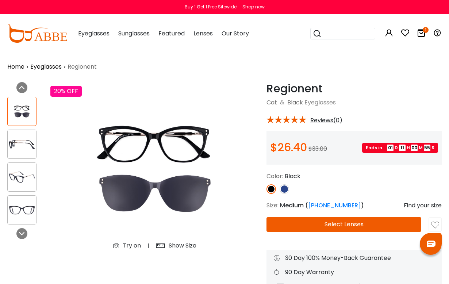
click at [286, 193] on img at bounding box center [285, 190] width 10 height 10
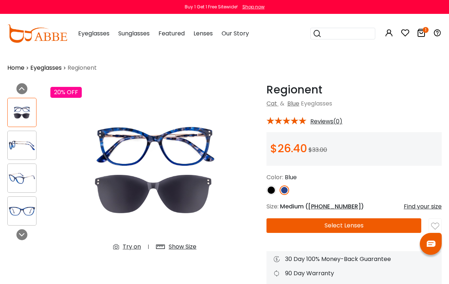
click at [26, 182] on img at bounding box center [22, 178] width 29 height 14
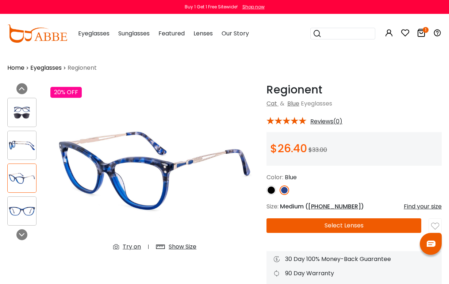
click at [28, 205] on img at bounding box center [22, 211] width 29 height 14
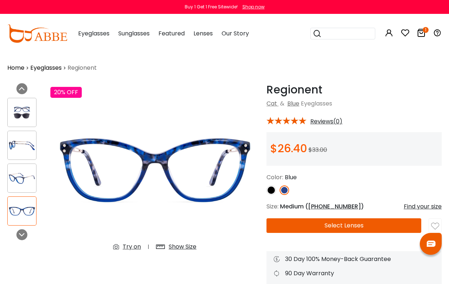
click at [27, 144] on img at bounding box center [22, 146] width 29 height 14
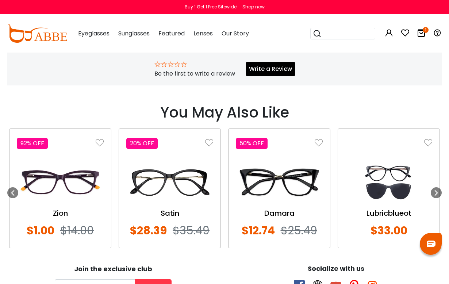
scroll to position [511, 0]
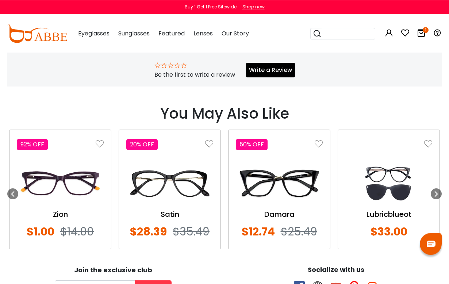
click at [68, 205] on img at bounding box center [60, 183] width 87 height 43
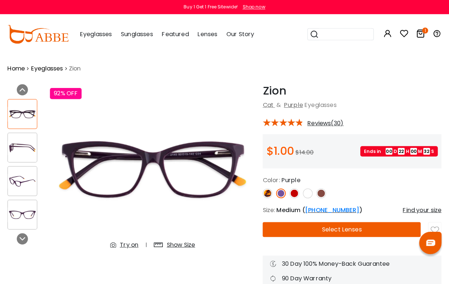
scroll to position [1, 0]
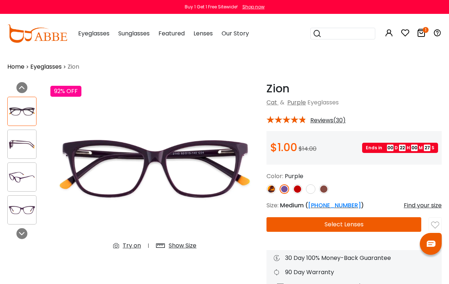
click at [297, 193] on img at bounding box center [298, 190] width 10 height 10
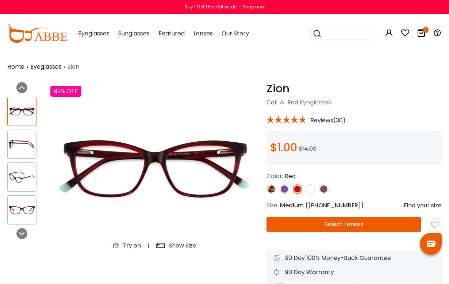
click at [287, 193] on img at bounding box center [285, 190] width 10 height 10
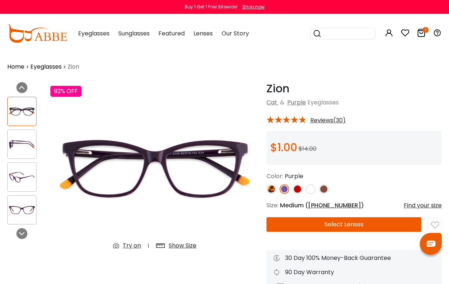
click at [350, 228] on button "Select Lenses" at bounding box center [344, 224] width 155 height 15
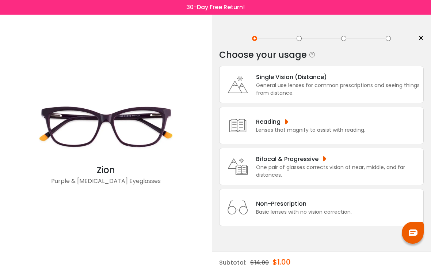
click at [354, 91] on div "General use lenses for common prescriptions and seeing things from distance." at bounding box center [338, 88] width 164 height 15
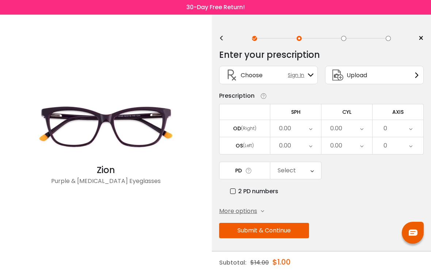
click at [383, 79] on div "Upload" at bounding box center [374, 75] width 99 height 18
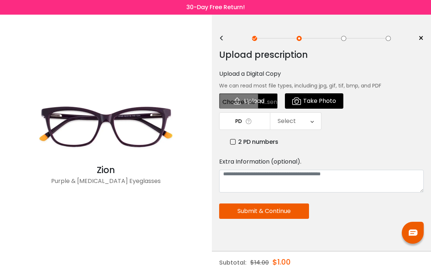
click at [273, 100] on input "file" at bounding box center [248, 100] width 58 height 15
type input "**********"
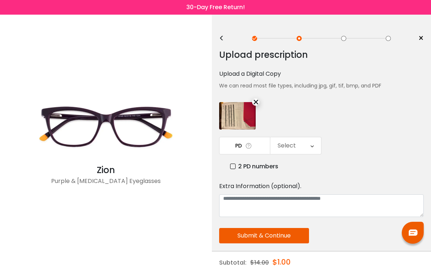
click at [315, 149] on div "Select" at bounding box center [295, 145] width 51 height 17
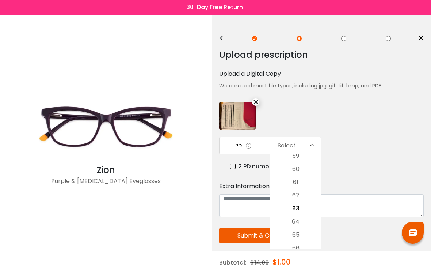
click at [309, 170] on li "60" at bounding box center [295, 168] width 51 height 13
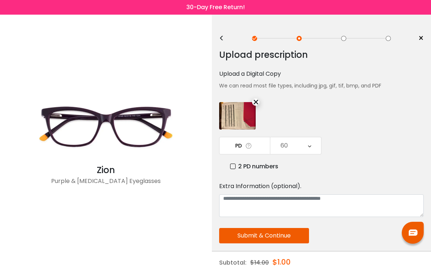
click at [301, 238] on button "Submit & Continue" at bounding box center [264, 235] width 90 height 15
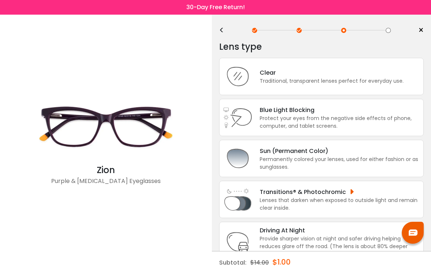
scroll to position [0, 0]
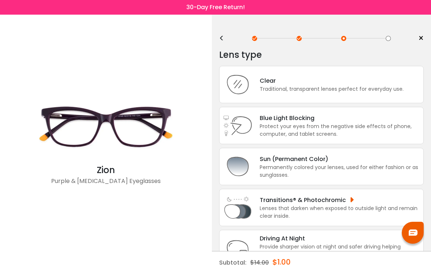
click at [336, 128] on div "Protect your eyes from the negative side effects of phone, computer, and tablet…" at bounding box center [340, 129] width 160 height 15
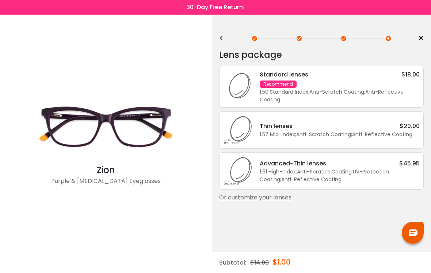
click at [276, 202] on div "Or customize your lenses" at bounding box center [321, 197] width 205 height 9
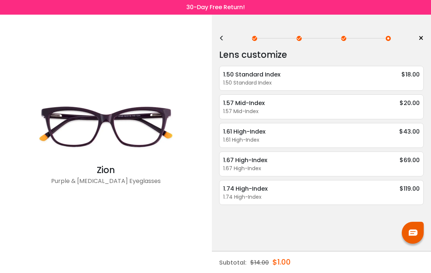
click at [316, 162] on div "1.67 High-Index $69.00" at bounding box center [321, 159] width 197 height 9
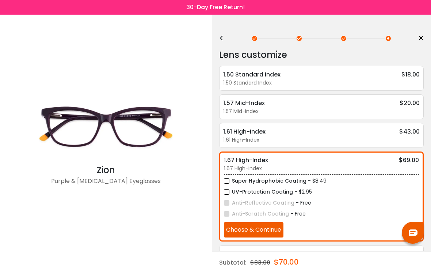
click at [231, 184] on label "Super Hydrophobic Coating" at bounding box center [265, 180] width 83 height 9
click at [225, 196] on label "UV-Protection Coating" at bounding box center [258, 191] width 69 height 9
click at [277, 235] on button "Choose & Continue" at bounding box center [254, 229] width 60 height 15
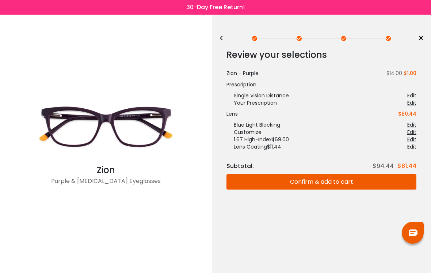
click at [334, 183] on button "Confirm & add to cart" at bounding box center [322, 181] width 190 height 15
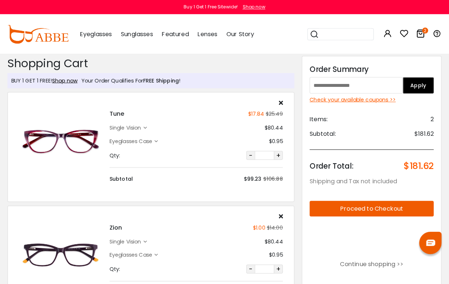
scroll to position [1, 0]
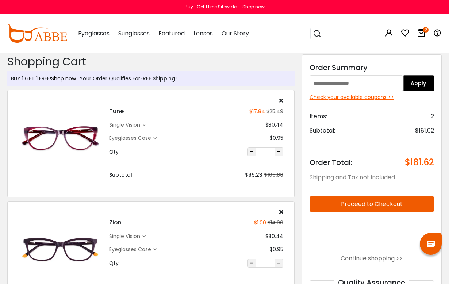
click at [155, 141] on div "Eyeglasses Case" at bounding box center [133, 138] width 48 height 8
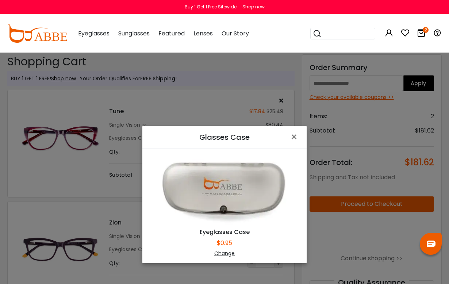
click at [296, 139] on span "×" at bounding box center [296, 137] width 11 height 16
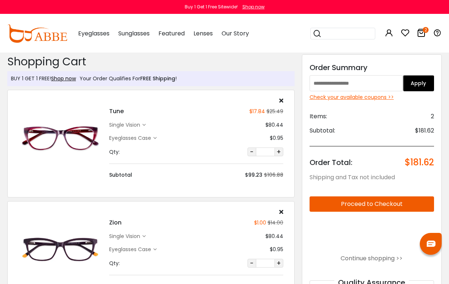
click at [146, 129] on div "single vision" at bounding box center [127, 125] width 37 height 8
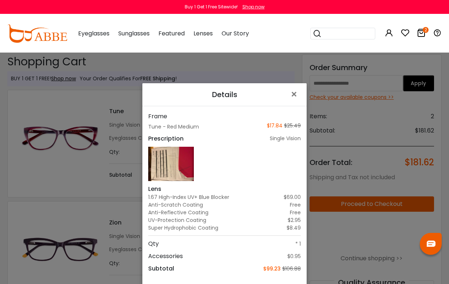
click at [295, 97] on span "×" at bounding box center [296, 95] width 11 height 16
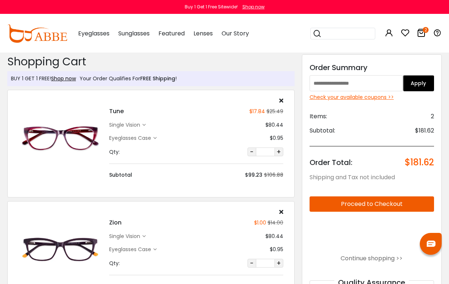
click at [150, 253] on div "Eyeglasses Case" at bounding box center [131, 250] width 44 height 8
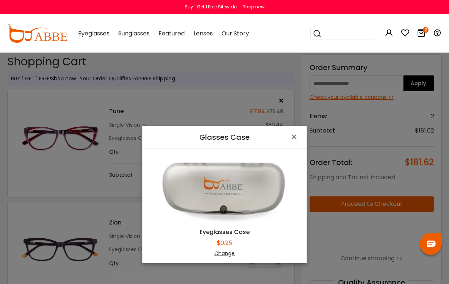
click at [297, 137] on span "×" at bounding box center [296, 137] width 11 height 16
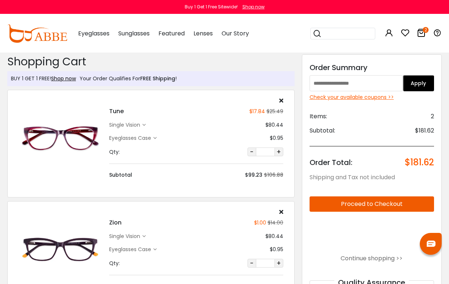
click at [141, 236] on div "single vision" at bounding box center [125, 237] width 33 height 8
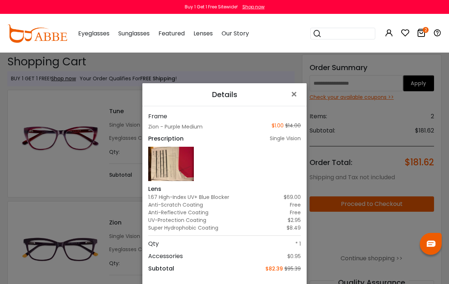
click at [299, 95] on span "×" at bounding box center [296, 95] width 11 height 16
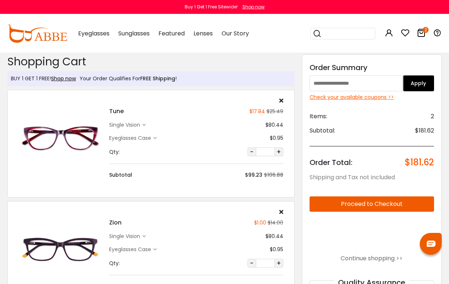
click at [145, 235] on icon at bounding box center [144, 236] width 3 height 3
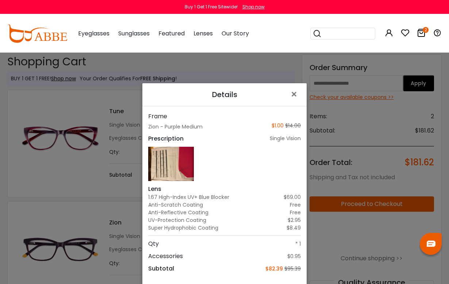
click at [300, 95] on span "×" at bounding box center [296, 95] width 11 height 16
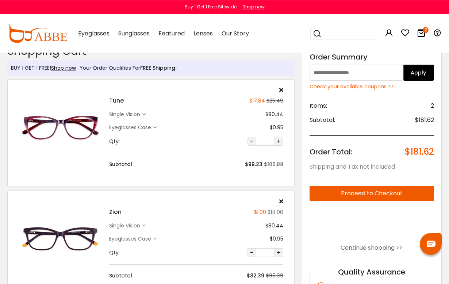
scroll to position [14, 0]
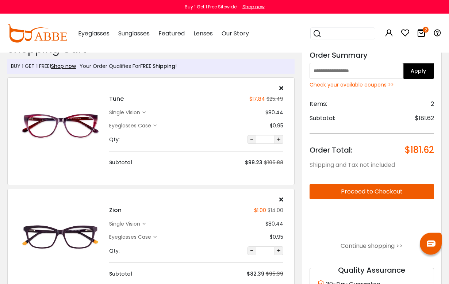
click at [155, 241] on div "Zion $1.00 $14.00 single vision $80.44 $0.95" at bounding box center [196, 237] width 181 height 81
click at [152, 237] on div "Eyeglasses Case" at bounding box center [131, 238] width 44 height 8
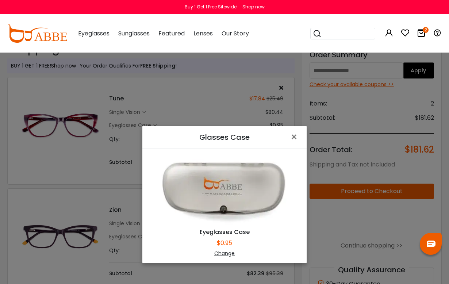
click at [229, 258] on div "Change" at bounding box center [225, 254] width 146 height 8
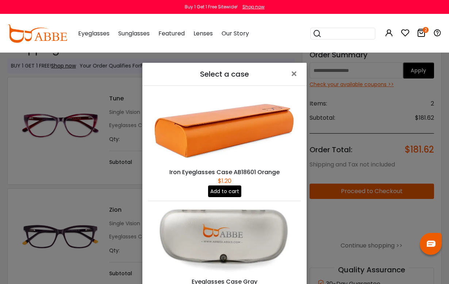
scroll to position [0, 0]
click at [297, 74] on span "×" at bounding box center [296, 74] width 11 height 16
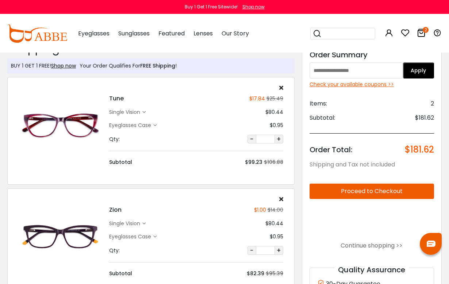
click at [369, 71] on input "text" at bounding box center [357, 70] width 94 height 16
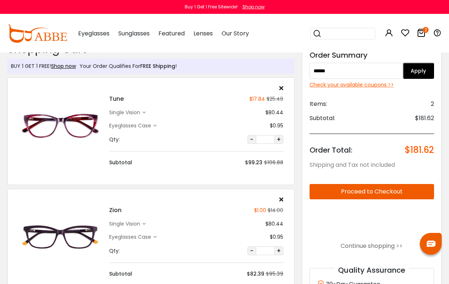
type input "******"
click at [425, 69] on button "Apply" at bounding box center [418, 71] width 31 height 16
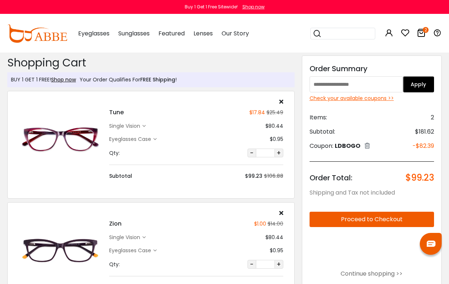
click at [263, 8] on div "Shop now" at bounding box center [254, 7] width 22 height 7
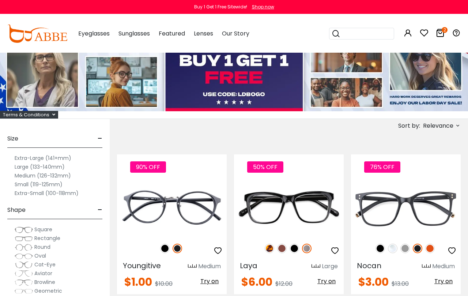
scroll to position [39, 0]
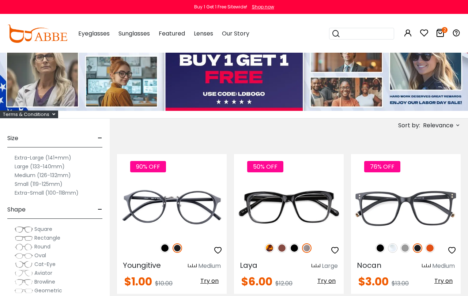
click at [52, 265] on span "Cat-Eye" at bounding box center [44, 263] width 21 height 7
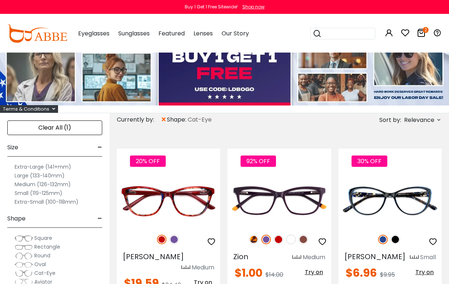
scroll to position [51, 0]
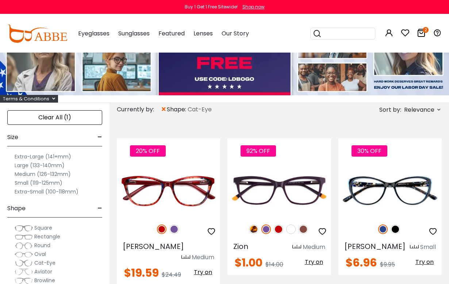
click at [174, 230] on img at bounding box center [175, 230] width 10 height 10
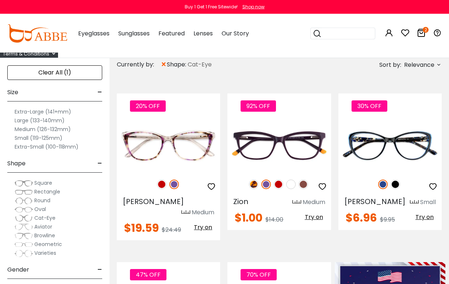
scroll to position [96, 0]
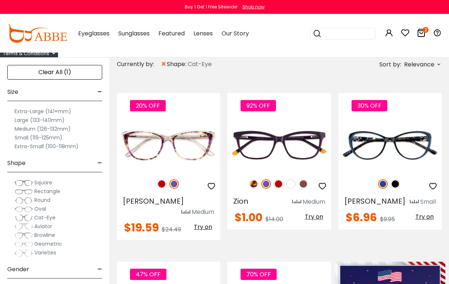
click at [0, 0] on img at bounding box center [0, 0] width 0 height 0
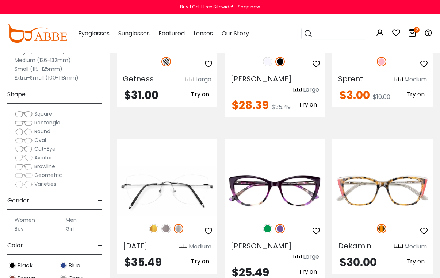
scroll to position [874, 0]
click at [0, 0] on img at bounding box center [0, 0] width 0 height 0
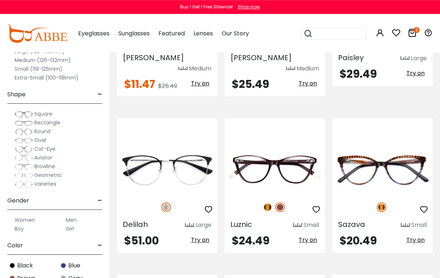
scroll to position [1369, 0]
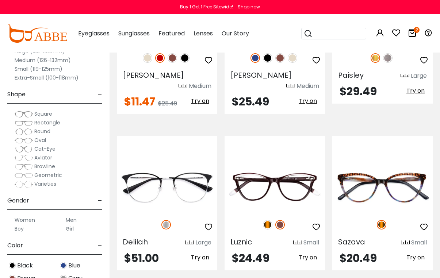
click at [267, 220] on img at bounding box center [268, 225] width 10 height 10
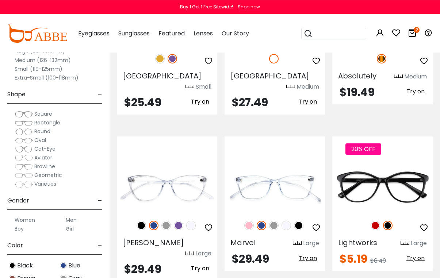
scroll to position [1693, 0]
click at [377, 221] on img at bounding box center [376, 226] width 10 height 10
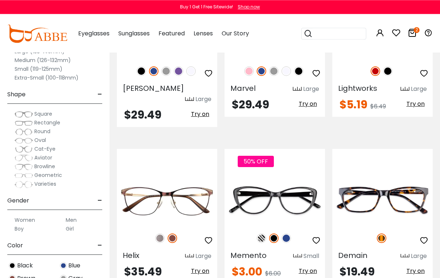
scroll to position [1847, 0]
click at [288, 234] on img at bounding box center [287, 239] width 10 height 10
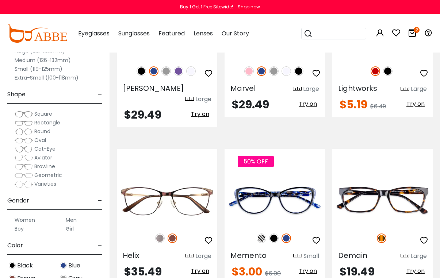
click at [268, 231] on div "50% OFF" at bounding box center [275, 238] width 100 height 15
click at [265, 234] on img at bounding box center [262, 239] width 10 height 10
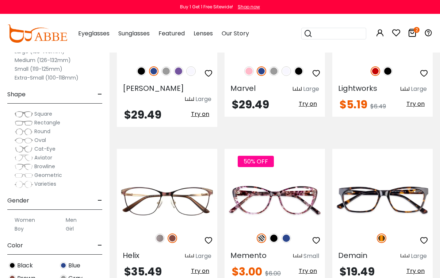
click at [0, 0] on img at bounding box center [0, 0] width 0 height 0
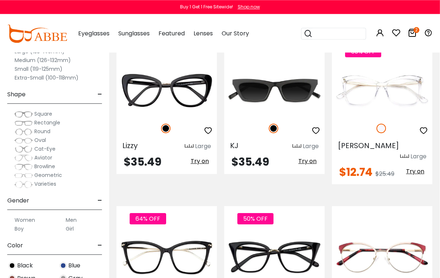
scroll to position [2595, 0]
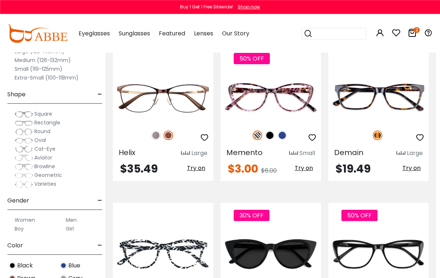
scroll to position [1950, 4]
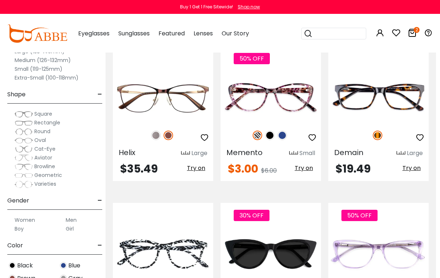
click at [0, 0] on img at bounding box center [0, 0] width 0 height 0
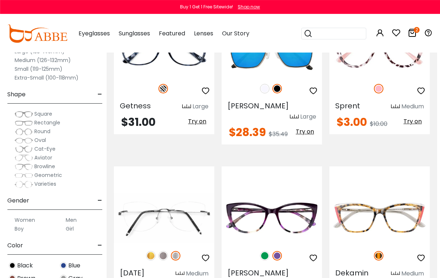
scroll to position [855, 3]
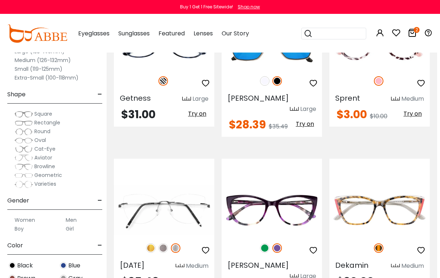
click at [0, 0] on img at bounding box center [0, 0] width 0 height 0
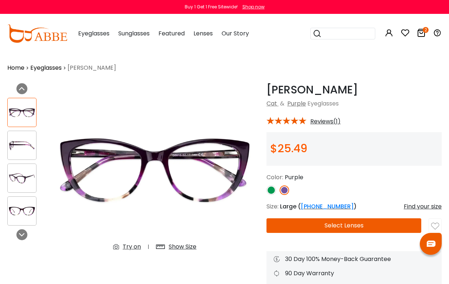
click at [25, 149] on img at bounding box center [22, 146] width 29 height 14
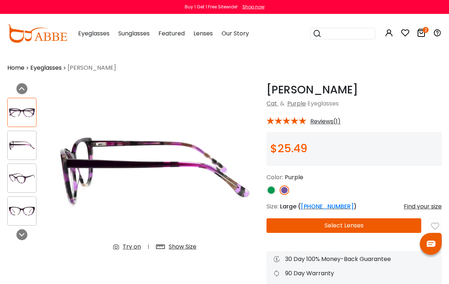
click at [21, 178] on img at bounding box center [22, 178] width 29 height 14
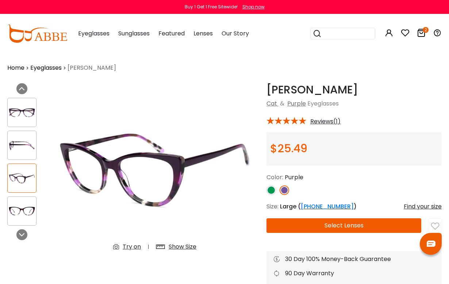
click at [271, 194] on img at bounding box center [272, 191] width 10 height 10
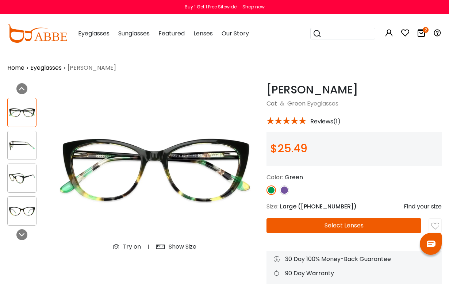
click at [289, 190] on img at bounding box center [285, 191] width 10 height 10
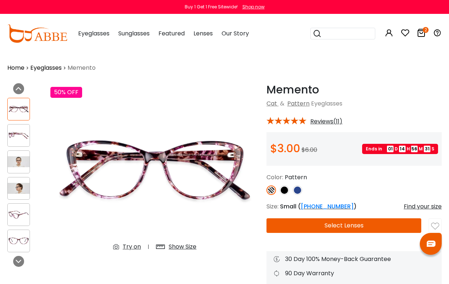
click at [21, 166] on img at bounding box center [19, 161] width 22 height 11
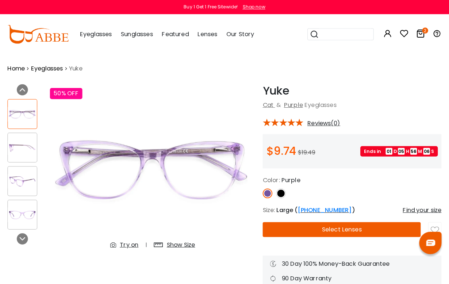
scroll to position [1, 0]
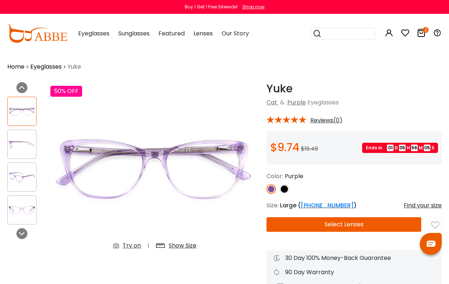
click at [287, 189] on img at bounding box center [285, 190] width 10 height 10
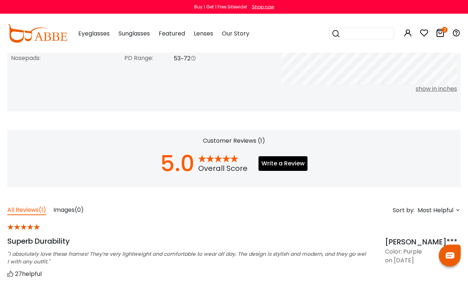
click at [76, 212] on span "(0)" at bounding box center [79, 209] width 9 height 8
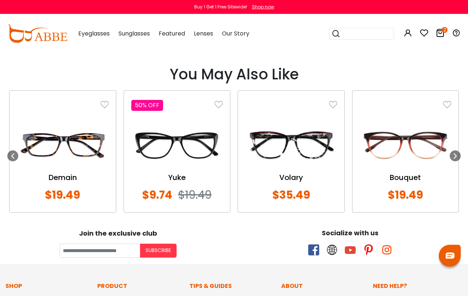
scroll to position [582, 0]
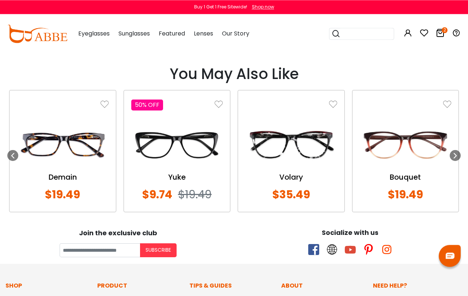
click at [206, 159] on img at bounding box center [177, 145] width 92 height 46
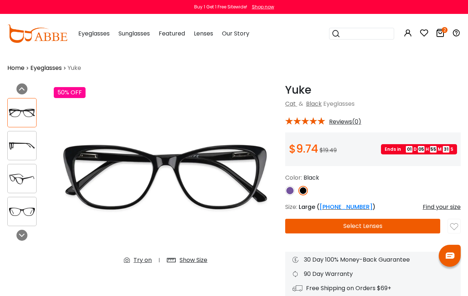
click at [293, 192] on img at bounding box center [290, 191] width 10 height 10
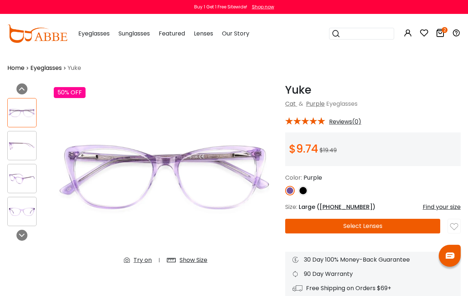
click at [301, 194] on img at bounding box center [303, 191] width 10 height 10
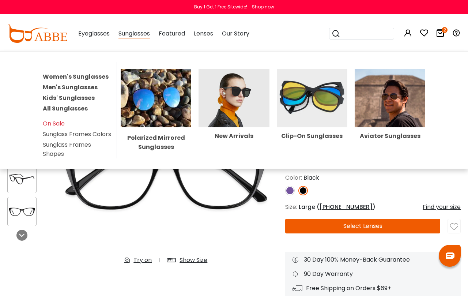
click at [239, 108] on img at bounding box center [233, 98] width 71 height 58
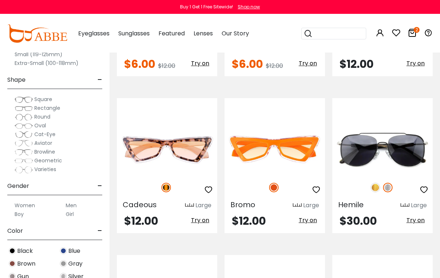
scroll to position [2535, 0]
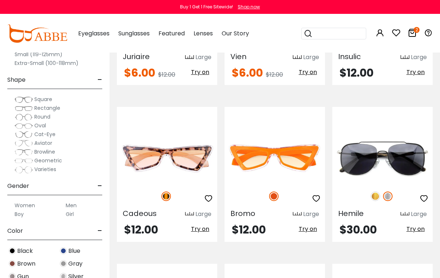
click at [414, 30] on icon "2" at bounding box center [417, 30] width 6 height 6
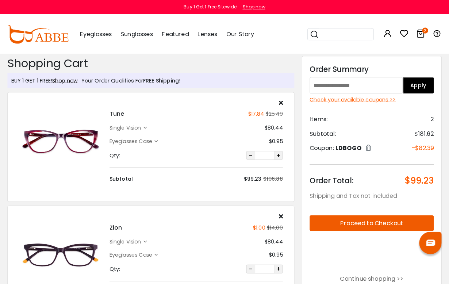
scroll to position [1, 0]
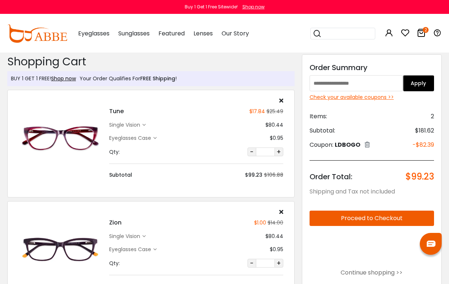
click at [283, 99] on icon at bounding box center [282, 101] width 4 height 6
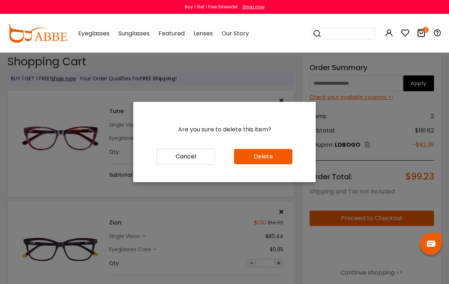
click at [282, 163] on button "Delete" at bounding box center [263, 156] width 58 height 15
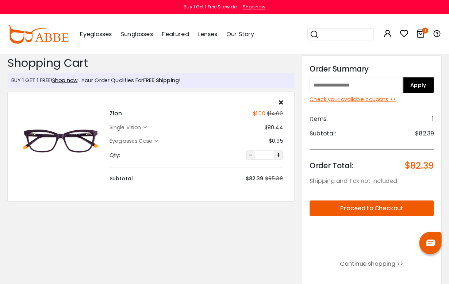
scroll to position [1, 0]
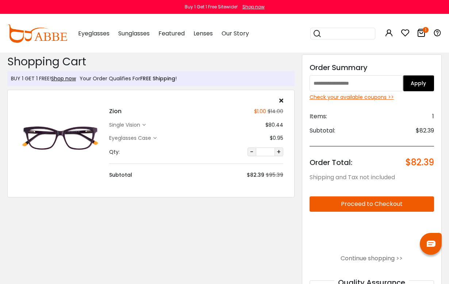
click at [282, 106] on div "Zion $1.00 $14.00 single vision $80.44 $0.95" at bounding box center [196, 138] width 181 height 81
click at [277, 104] on div "Zion $1.00 $14.00 single vision $80.44 $0.95" at bounding box center [196, 138] width 181 height 81
click at [288, 104] on div "Zion $1.00 $14.00 single vision $80.44" at bounding box center [151, 144] width 288 height 108
click at [284, 102] on div "Zion $1.00 $14.00 single vision $80.44 $0.95" at bounding box center [196, 138] width 181 height 81
click at [278, 102] on div at bounding box center [196, 101] width 174 height 6
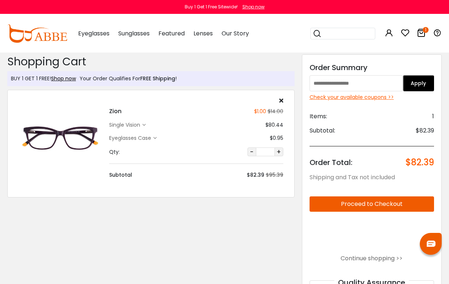
click at [282, 103] on icon at bounding box center [282, 101] width 4 height 6
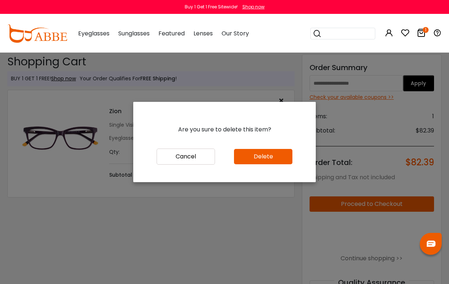
click at [274, 164] on button "Delete" at bounding box center [263, 156] width 58 height 15
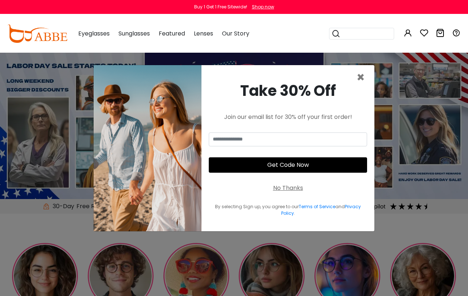
click at [363, 85] on span "×" at bounding box center [360, 77] width 8 height 19
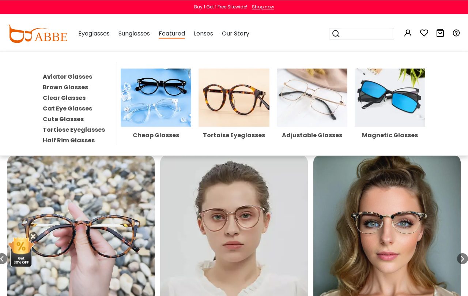
scroll to position [231, 0]
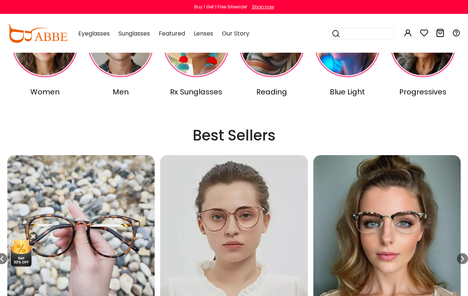
click at [25, 264] on img at bounding box center [20, 251] width 27 height 29
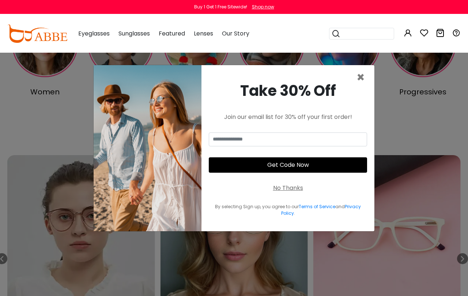
click at [364, 80] on span "×" at bounding box center [360, 77] width 8 height 19
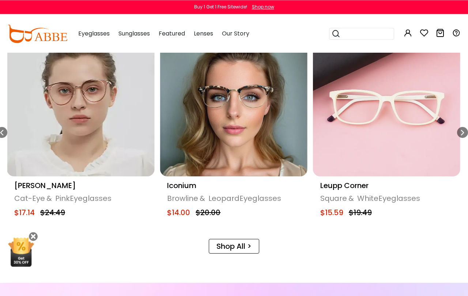
scroll to position [357, 0]
click at [418, 159] on img "10 / 18" at bounding box center [386, 102] width 147 height 147
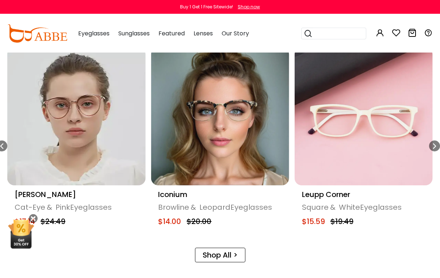
scroll to position [333, 0]
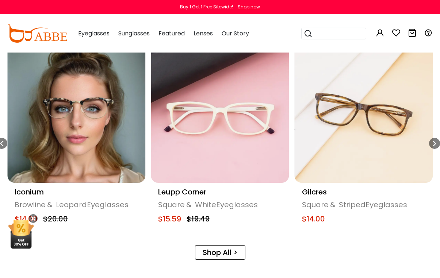
click at [406, 152] on img "11 / 18" at bounding box center [364, 114] width 138 height 138
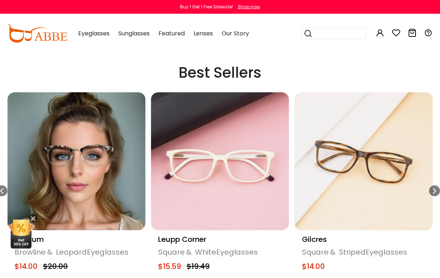
scroll to position [286, 0]
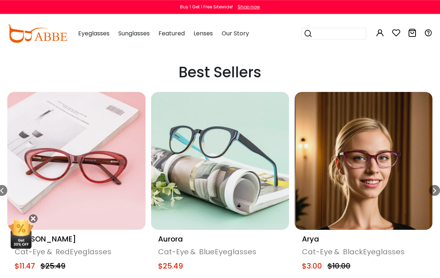
click at [243, 192] on img "15 / 18" at bounding box center [220, 161] width 138 height 138
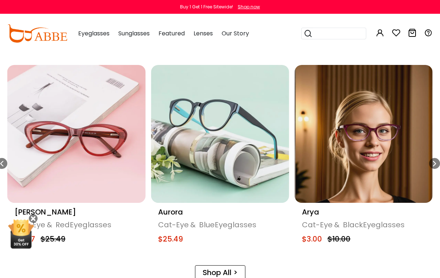
scroll to position [313, 0]
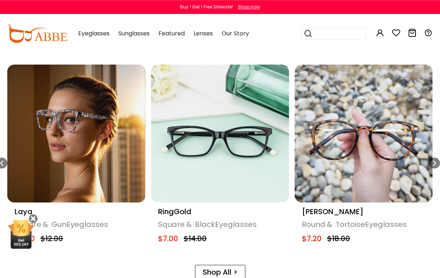
click at [258, 177] on img "6 / 18" at bounding box center [220, 134] width 138 height 138
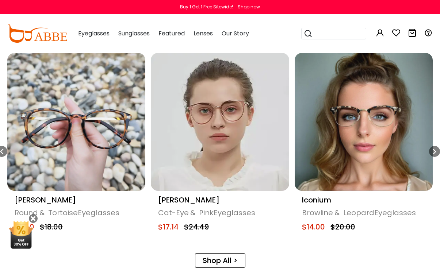
scroll to position [326, 0]
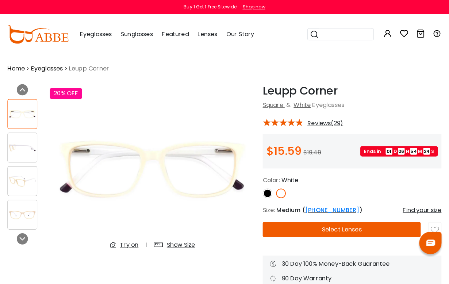
scroll to position [1, 0]
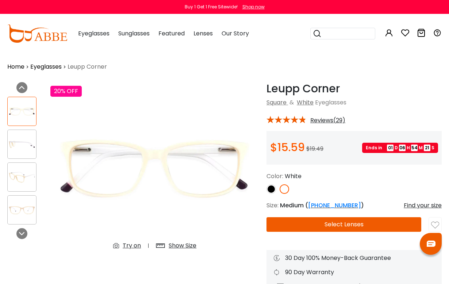
click at [272, 188] on img at bounding box center [272, 190] width 10 height 10
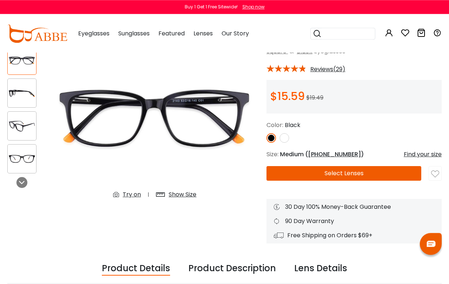
scroll to position [52, 0]
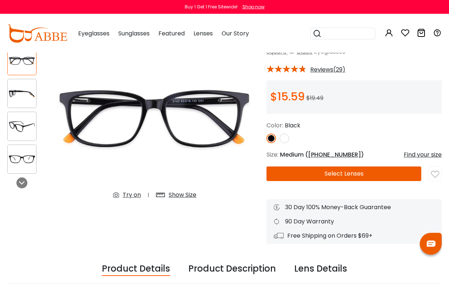
click at [24, 98] on img at bounding box center [22, 94] width 29 height 14
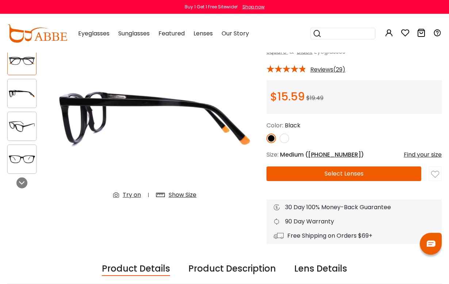
scroll to position [52, 0]
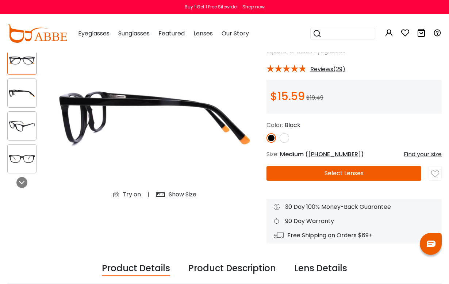
click at [26, 131] on img at bounding box center [22, 126] width 29 height 14
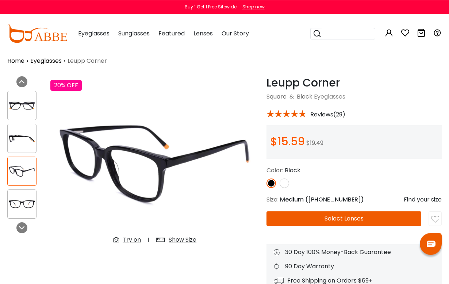
scroll to position [0, 0]
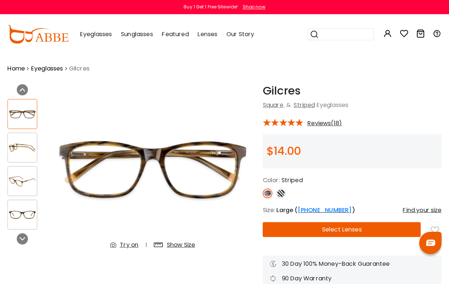
scroll to position [1, 0]
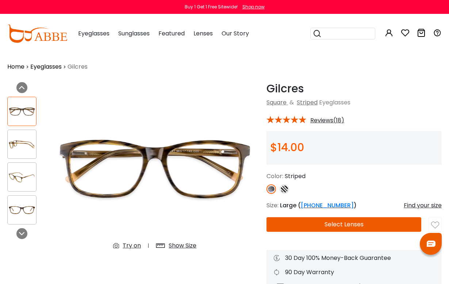
click at [285, 192] on img at bounding box center [285, 190] width 10 height 10
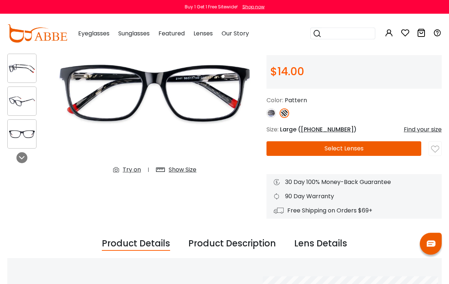
scroll to position [66, 0]
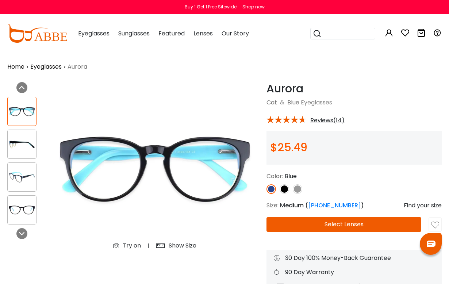
click at [287, 190] on img at bounding box center [285, 190] width 10 height 10
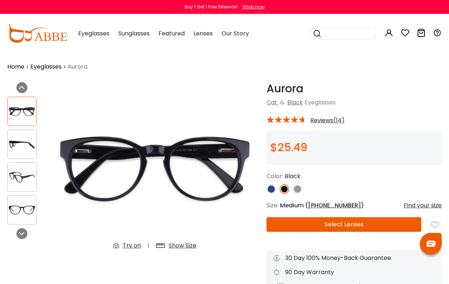
click at [301, 190] on img at bounding box center [298, 190] width 10 height 10
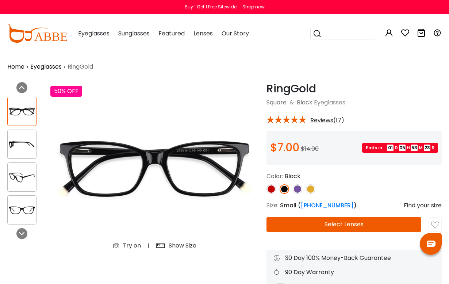
click at [296, 191] on img at bounding box center [298, 190] width 10 height 10
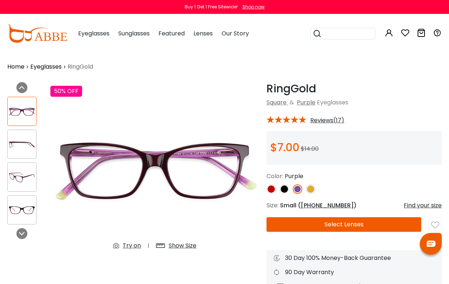
click at [313, 191] on img at bounding box center [311, 190] width 10 height 10
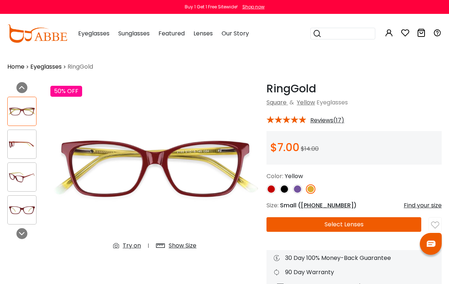
click at [273, 191] on img at bounding box center [272, 190] width 10 height 10
